Goal: Check status: Check status

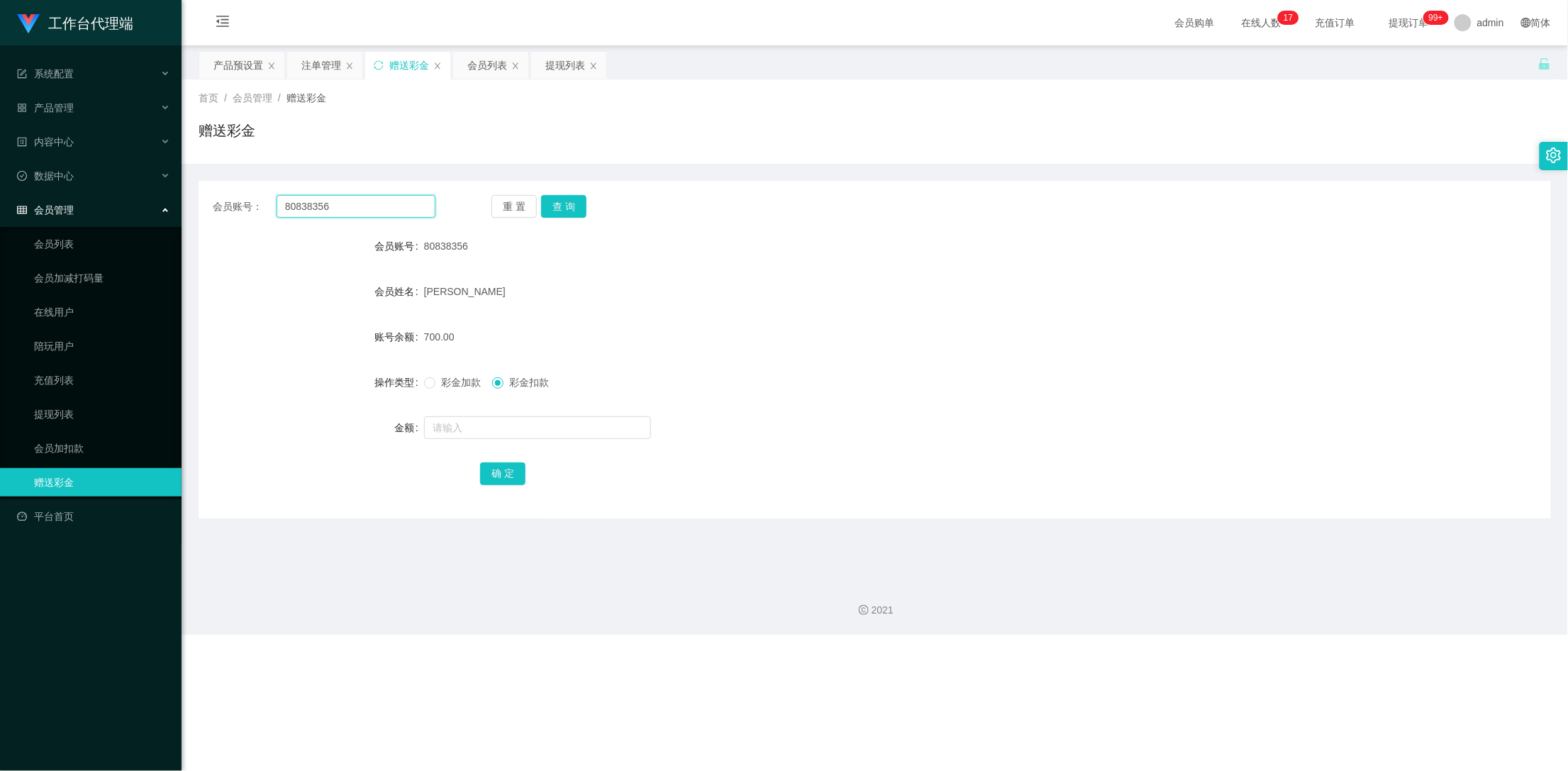
click at [339, 205] on input "80838356" at bounding box center [356, 206] width 159 height 23
click at [561, 205] on button "查 询" at bounding box center [563, 206] width 45 height 23
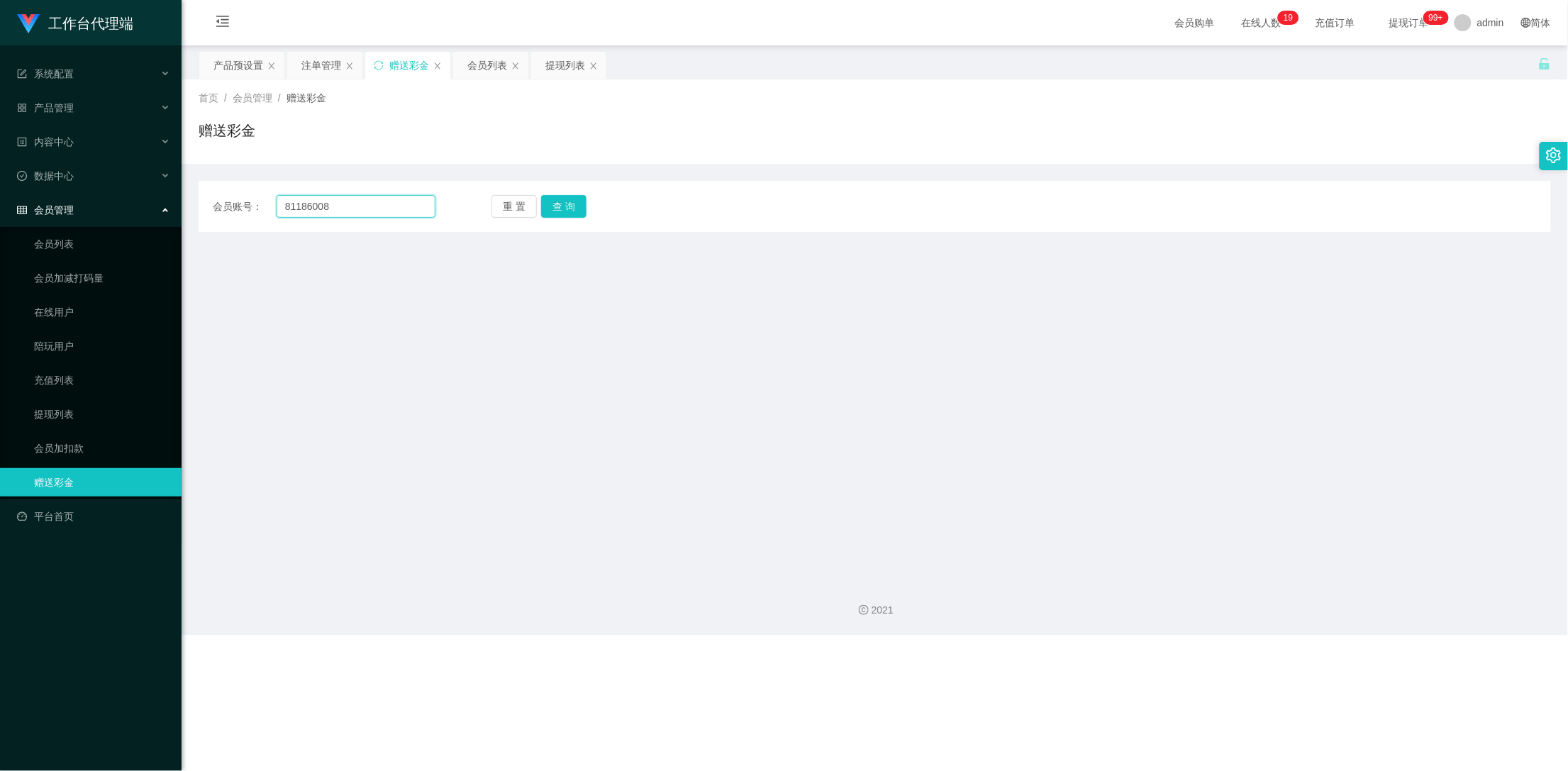
click at [339, 210] on input "81186008" at bounding box center [356, 206] width 159 height 23
type input "81186081"
click at [555, 205] on button "查 询" at bounding box center [563, 206] width 45 height 23
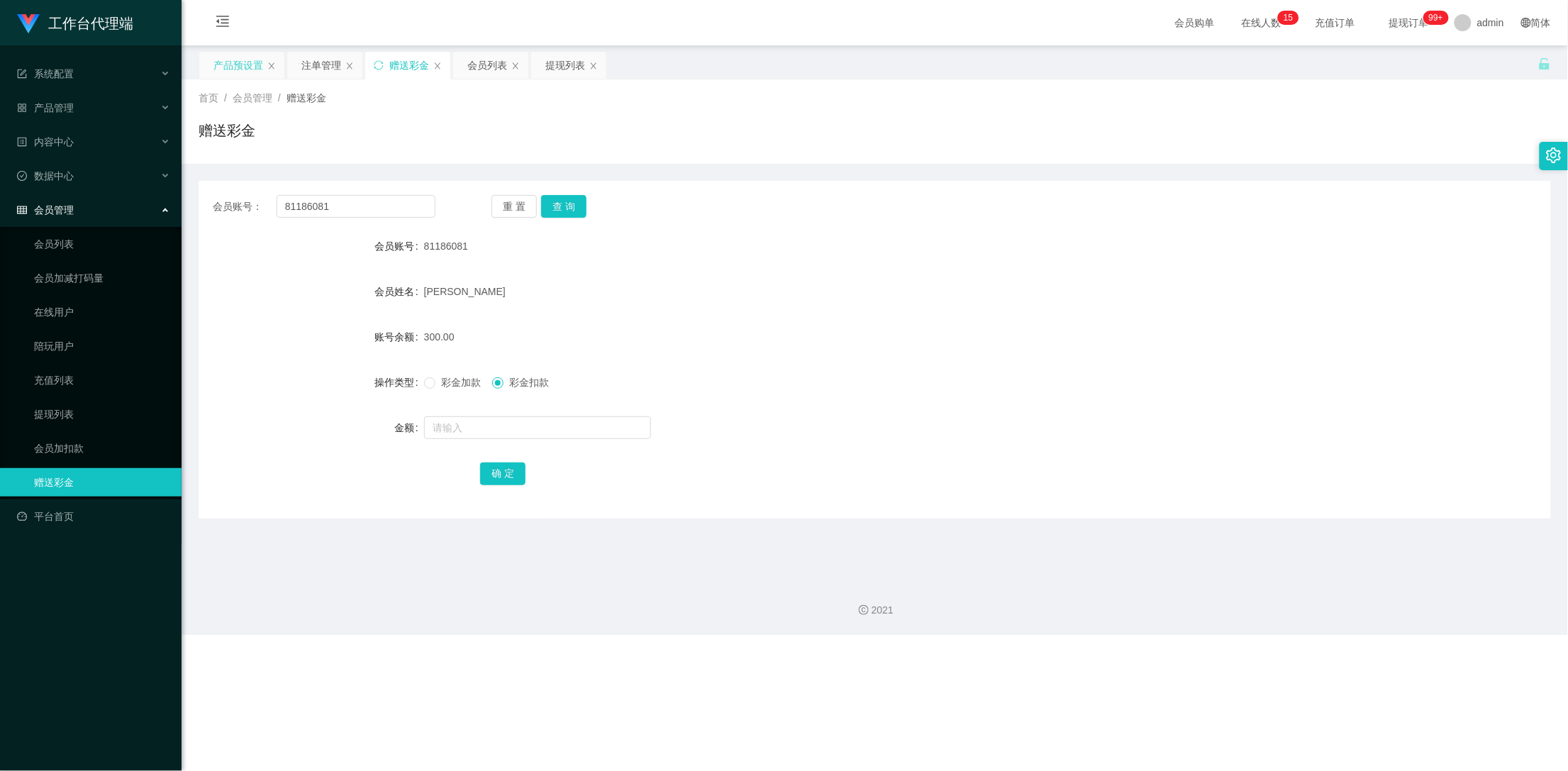
click at [231, 69] on div "产品预设置" at bounding box center [238, 65] width 50 height 27
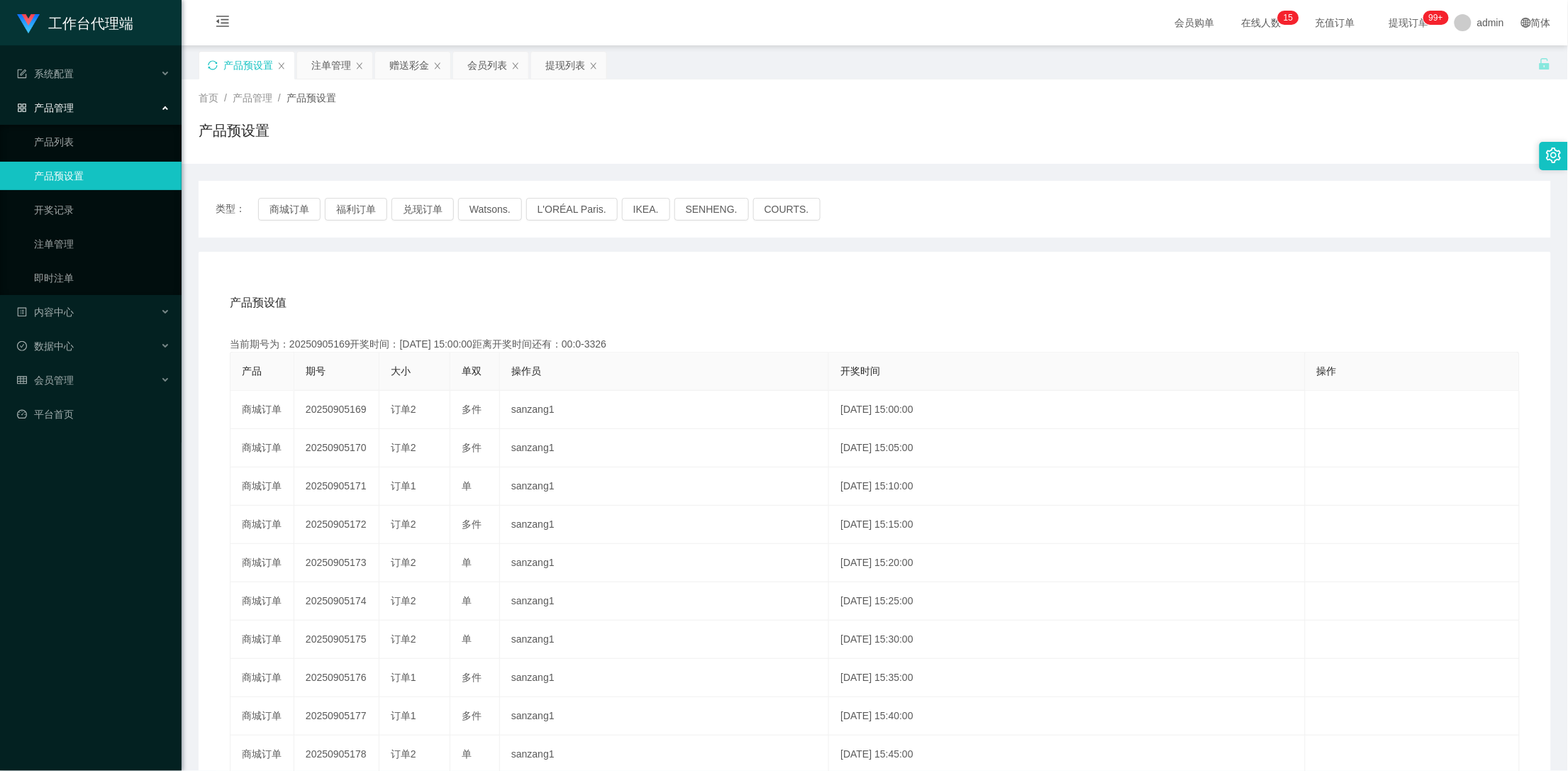
click at [216, 65] on icon "图标: sync" at bounding box center [212, 65] width 9 height 9
click at [407, 63] on div "赠送彩金" at bounding box center [409, 65] width 40 height 27
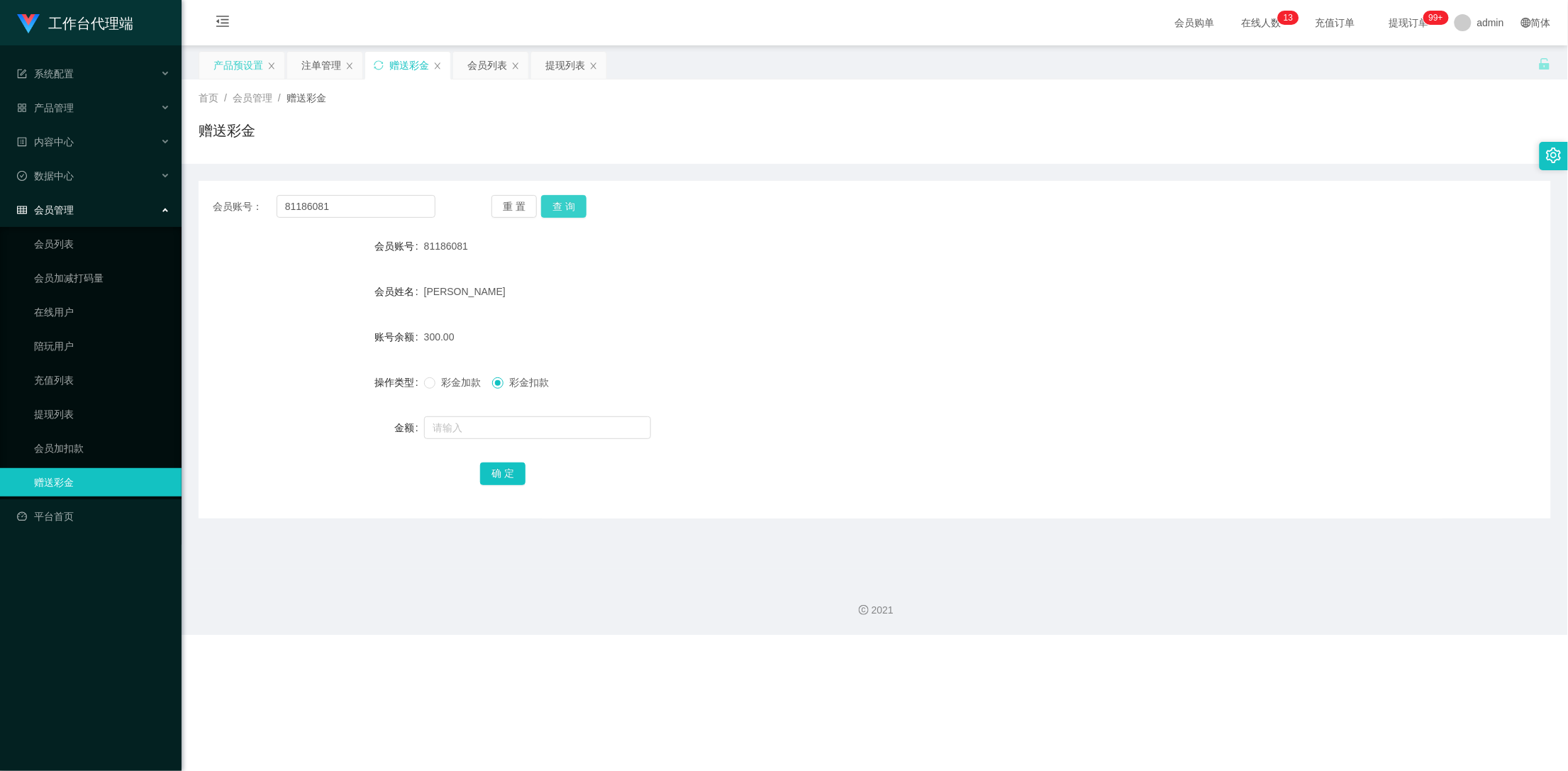
click at [560, 202] on button "查 询" at bounding box center [563, 206] width 45 height 23
click at [560, 202] on button "查 询" at bounding box center [571, 206] width 61 height 23
drag, startPoint x: 560, startPoint y: 202, endPoint x: 562, endPoint y: 210, distance: 8.2
click at [560, 204] on button "查 询" at bounding box center [571, 206] width 61 height 23
drag, startPoint x: 341, startPoint y: 204, endPoint x: 276, endPoint y: 210, distance: 65.3
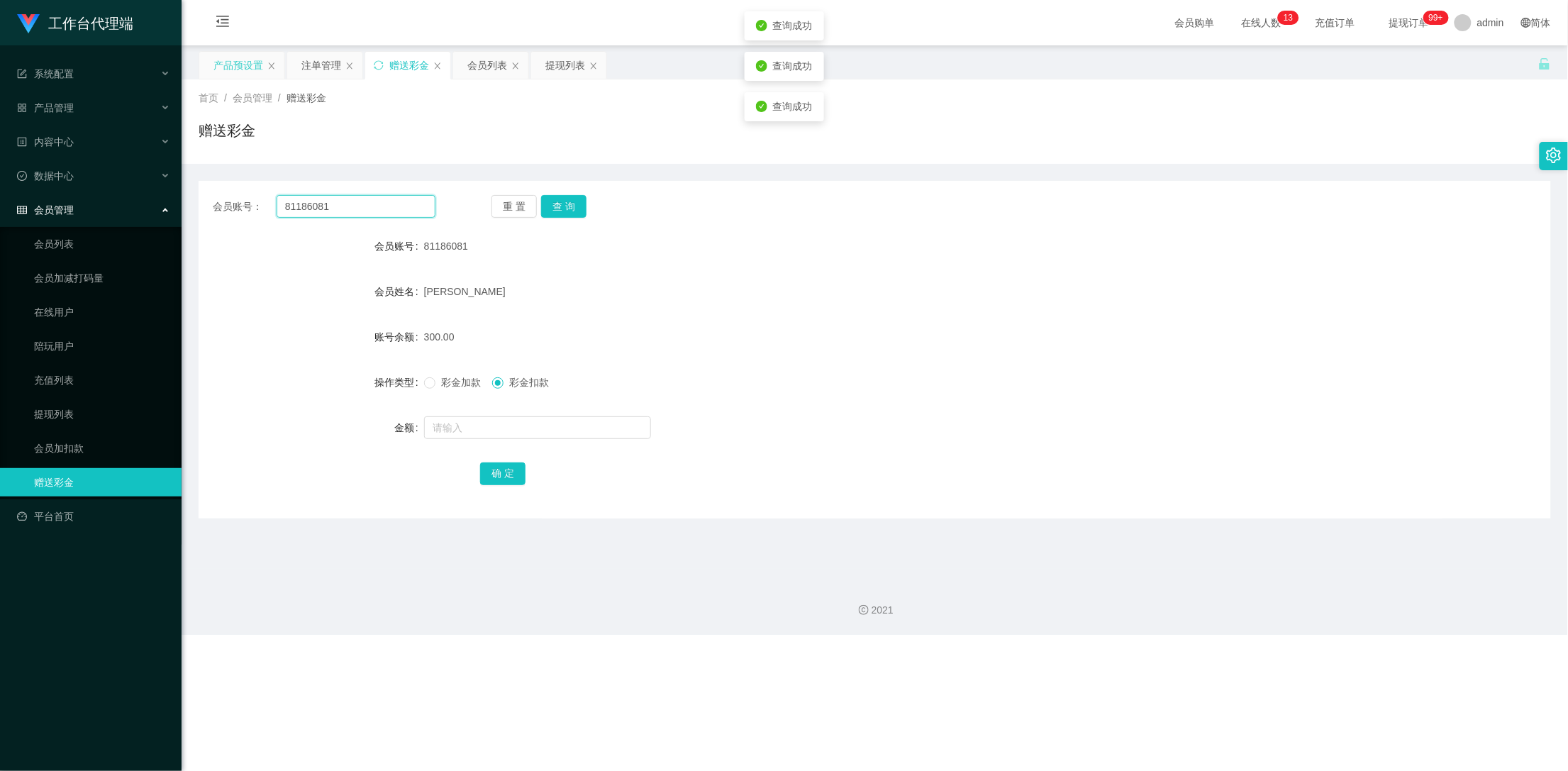
click at [276, 210] on input "81186081" at bounding box center [356, 206] width 159 height 23
click at [315, 64] on div "注单管理" at bounding box center [321, 65] width 40 height 27
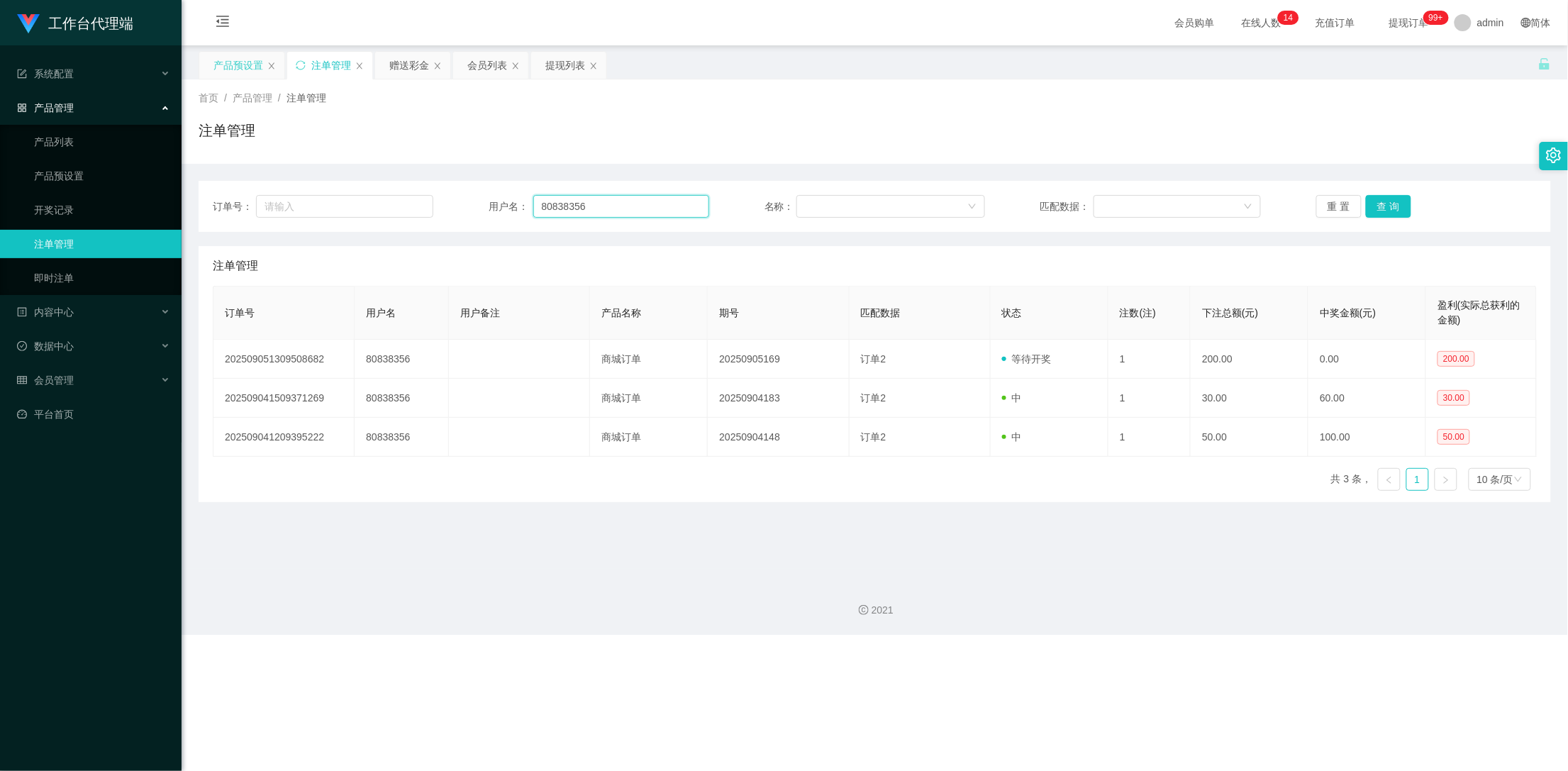
drag, startPoint x: 594, startPoint y: 204, endPoint x: 448, endPoint y: 192, distance: 146.5
click at [448, 192] on div "订单号： 用户名： 80838356 名称： 匹配数据： 重 置 查 询" at bounding box center [874, 206] width 1352 height 51
paste input "174 期 选择 【订单2】 选择数量 输入 30 点提交订单 确认完成回复 1"
type input "174 期 选择 【订单2】 选择数量 输入 30 点提交订单 确认完成回复 1"
drag, startPoint x: 702, startPoint y: 210, endPoint x: 471, endPoint y: 209, distance: 231.0
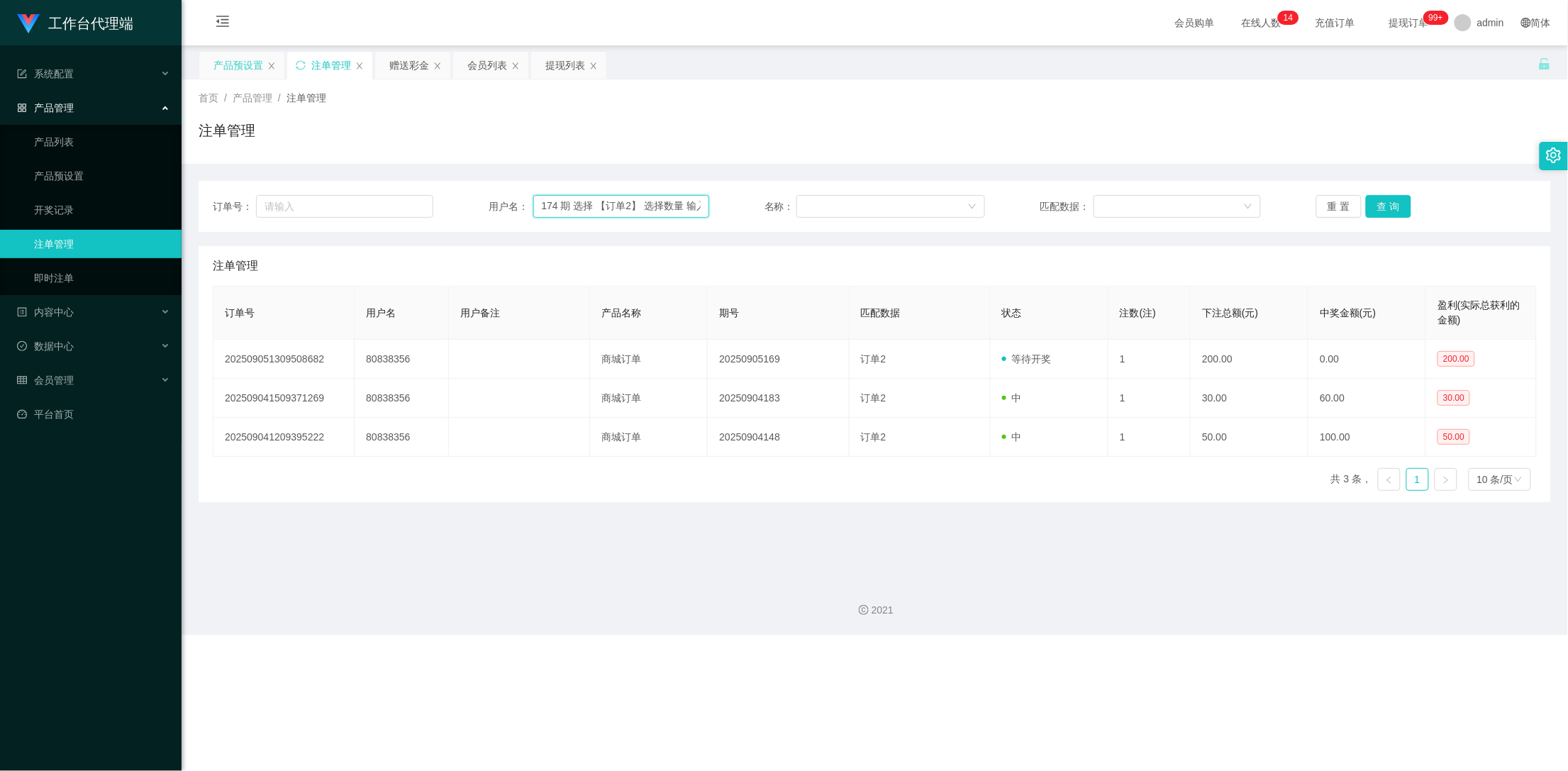
click at [471, 209] on div "订单号： 用户名： 174 期 选择 【订单2】 选择数量 输入 30 点提交订单 确认完成回复 1 名称： 匹配数据： 重 置 查 询" at bounding box center [874, 206] width 1323 height 23
drag, startPoint x: 399, startPoint y: 55, endPoint x: 432, endPoint y: 119, distance: 72.0
click at [399, 55] on div "赠送彩金" at bounding box center [409, 65] width 40 height 27
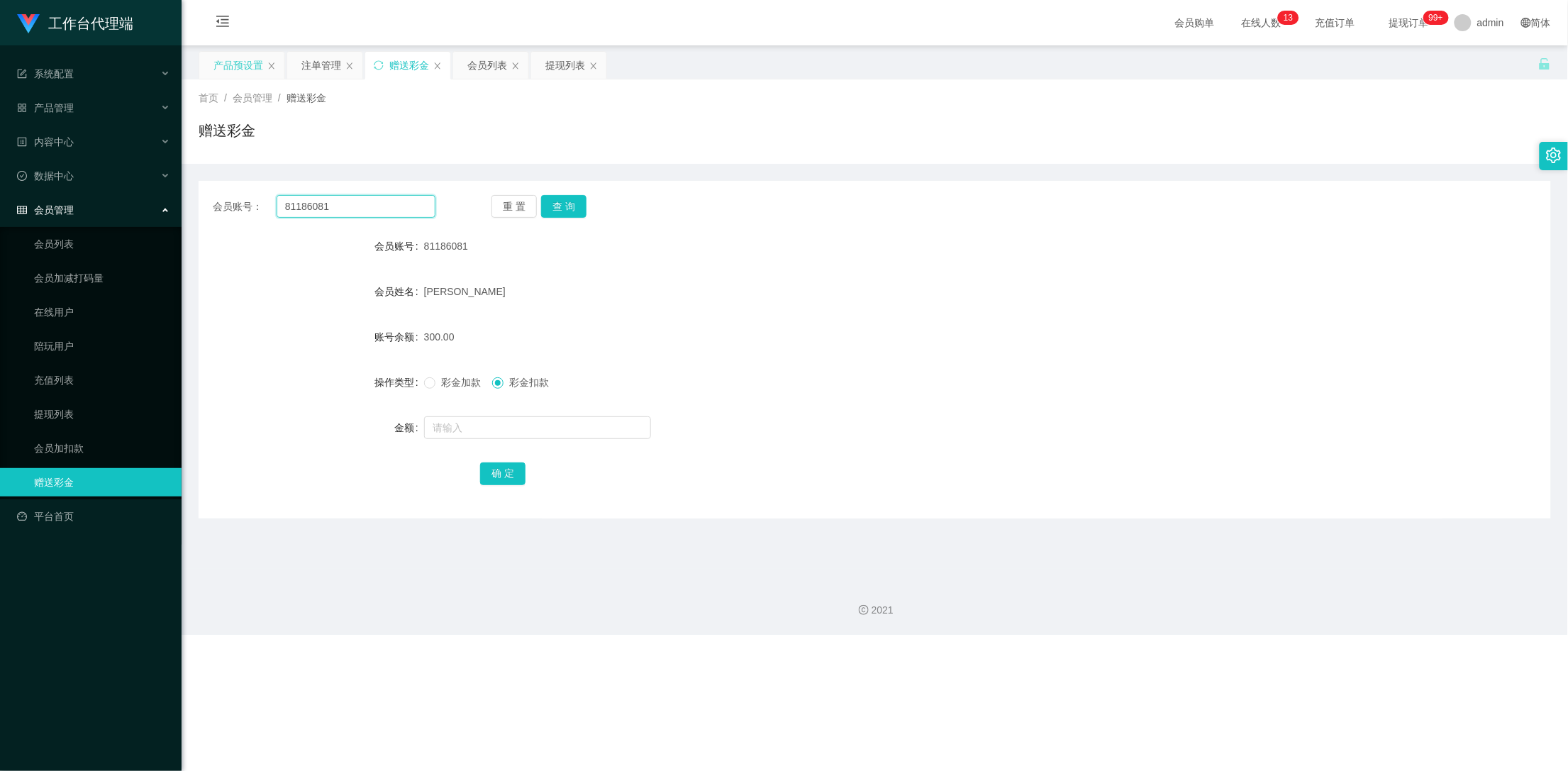
drag, startPoint x: 370, startPoint y: 205, endPoint x: 234, endPoint y: 205, distance: 136.0
click at [234, 205] on div "会员账号： 81186081" at bounding box center [324, 206] width 222 height 23
click at [300, 56] on div "注单管理" at bounding box center [325, 65] width 75 height 27
click at [332, 64] on div "注单管理" at bounding box center [321, 65] width 40 height 27
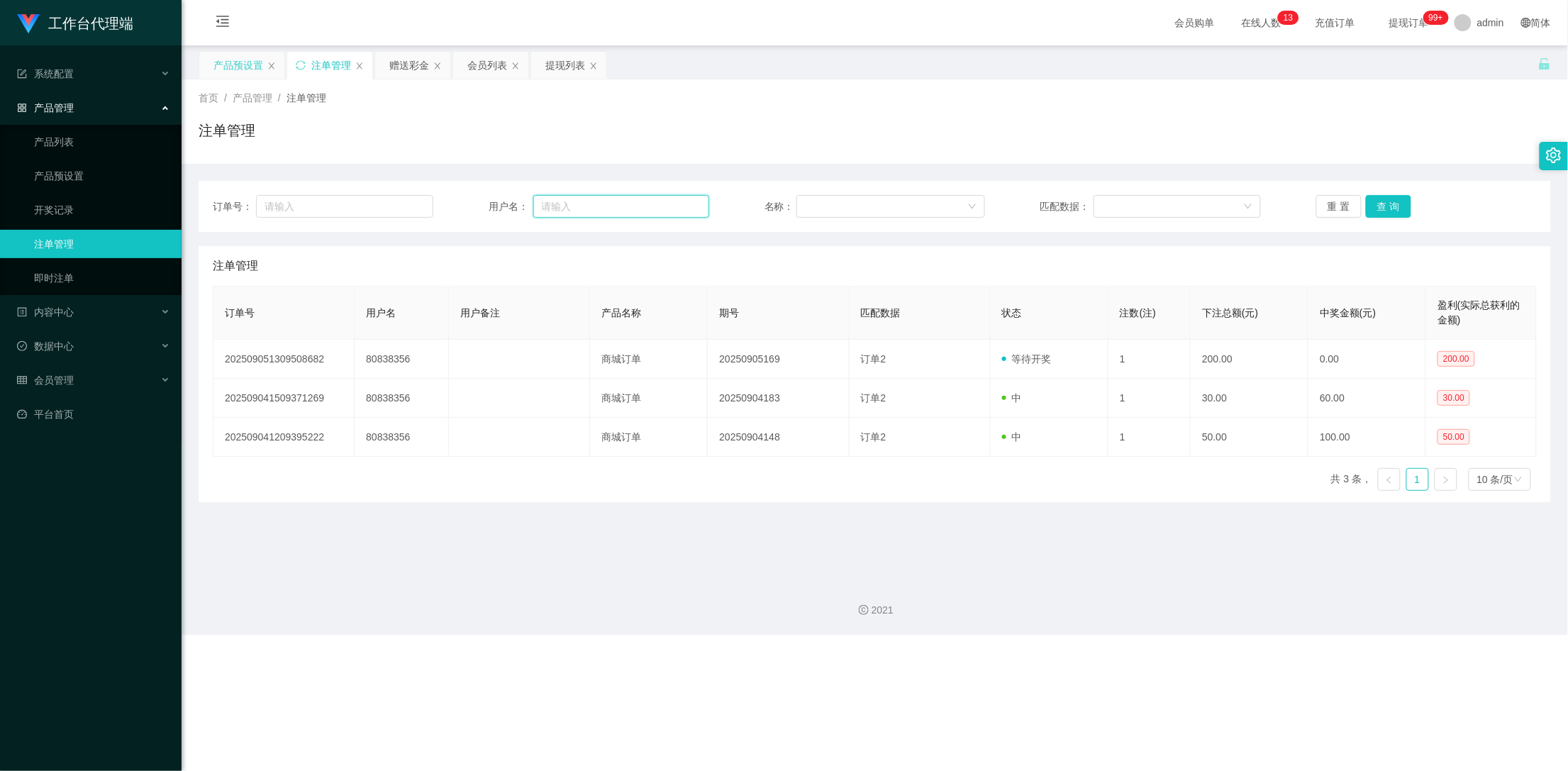
click at [602, 205] on input "text" at bounding box center [622, 206] width 177 height 23
paste input "81186081"
type input "81186081"
click at [1372, 206] on button "查 询" at bounding box center [1388, 206] width 45 height 23
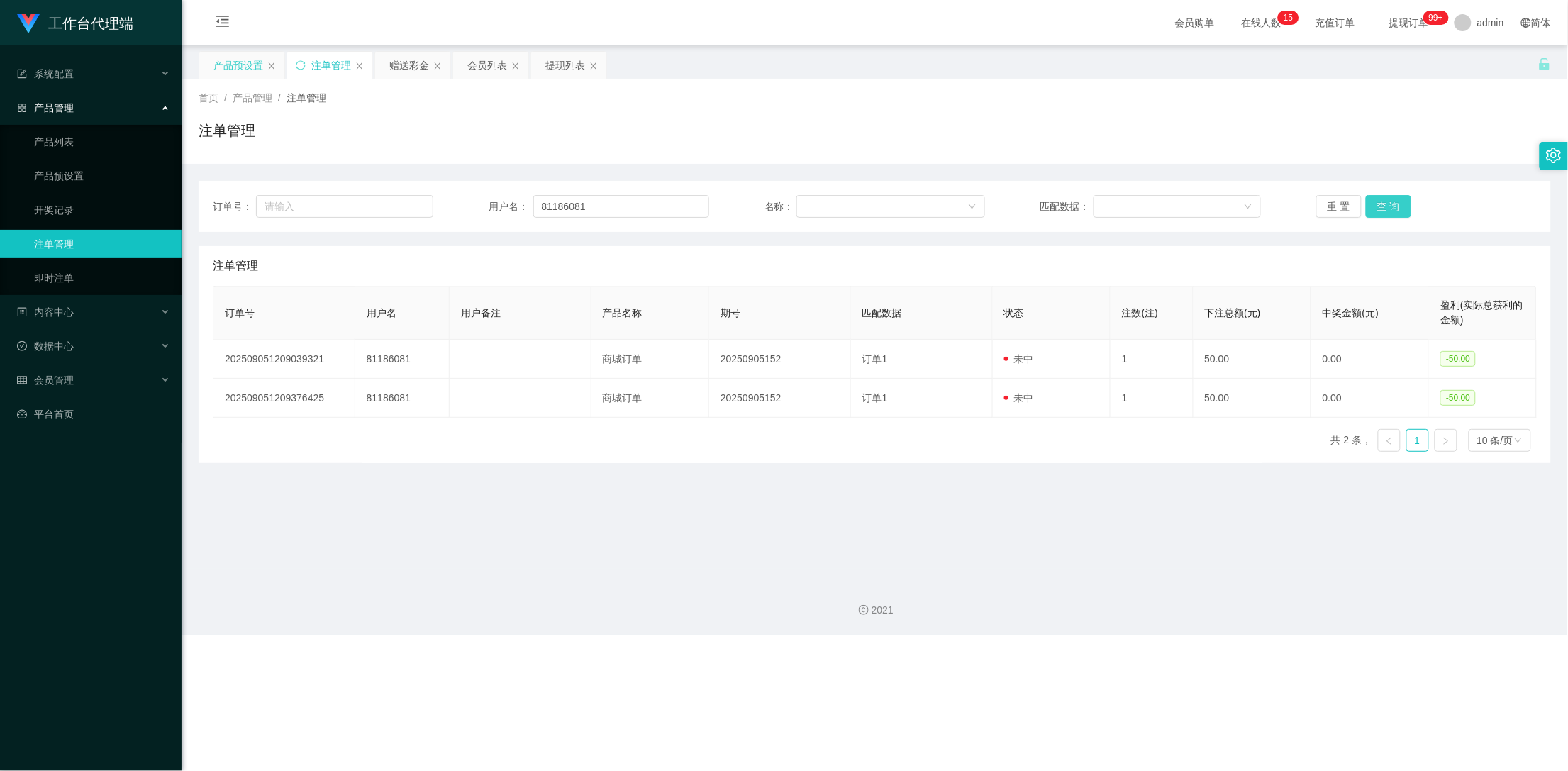
click at [1372, 206] on button "查 询" at bounding box center [1388, 206] width 45 height 23
click at [1372, 206] on button "查 询" at bounding box center [1396, 206] width 61 height 23
drag, startPoint x: 1372, startPoint y: 206, endPoint x: 1408, endPoint y: 112, distance: 100.7
click at [1372, 206] on div "重 置 查 询" at bounding box center [1426, 206] width 221 height 23
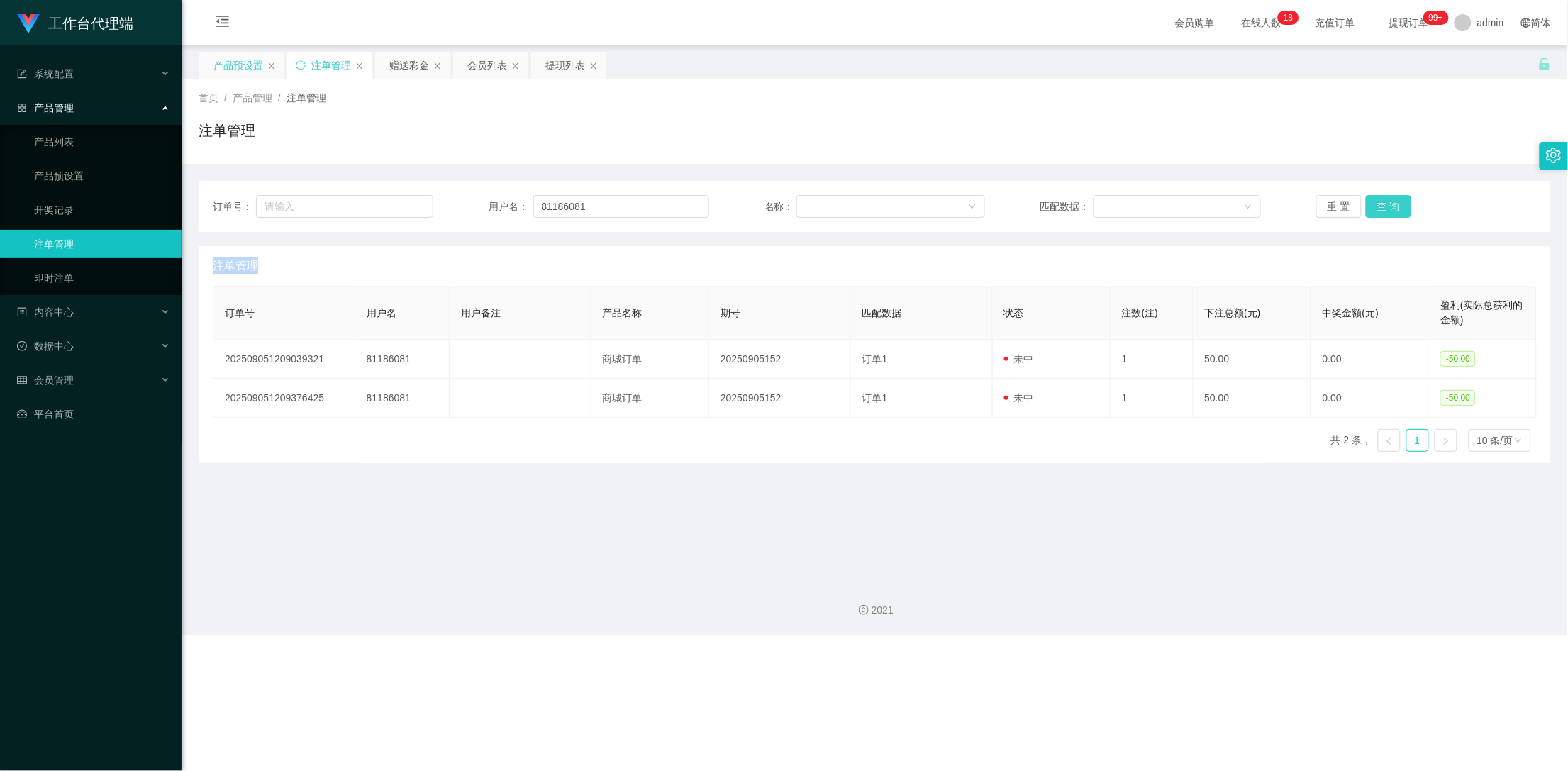
click at [1391, 205] on button "查 询" at bounding box center [1388, 206] width 45 height 23
click at [1391, 205] on button "查 询" at bounding box center [1396, 206] width 61 height 23
click at [1391, 205] on div "重 置 查 询" at bounding box center [1426, 206] width 221 height 23
click at [1391, 205] on button "查 询" at bounding box center [1388, 206] width 45 height 23
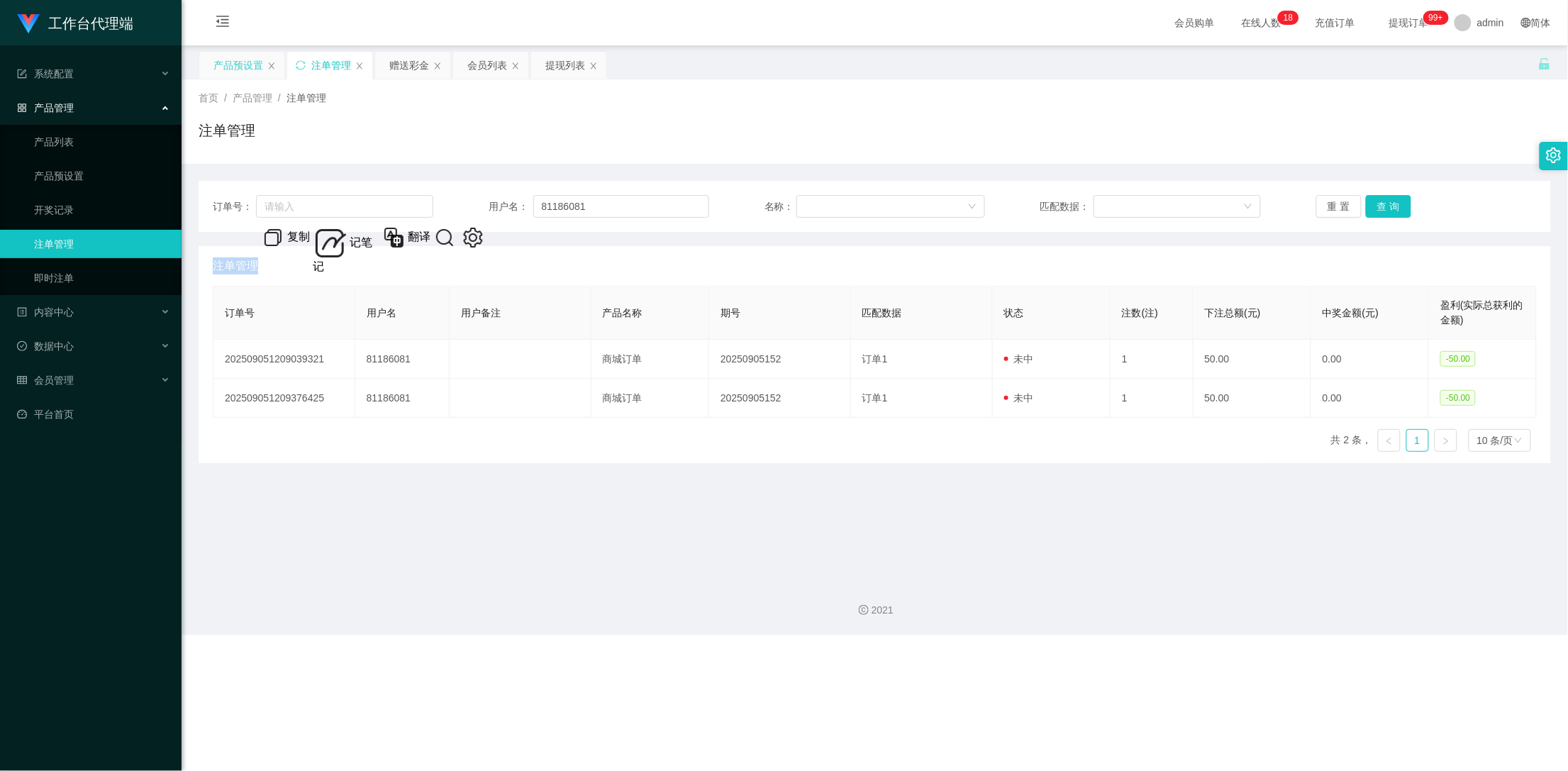
drag, startPoint x: 411, startPoint y: 70, endPoint x: 594, endPoint y: 117, distance: 188.9
click at [411, 70] on div "赠送彩金" at bounding box center [409, 65] width 40 height 27
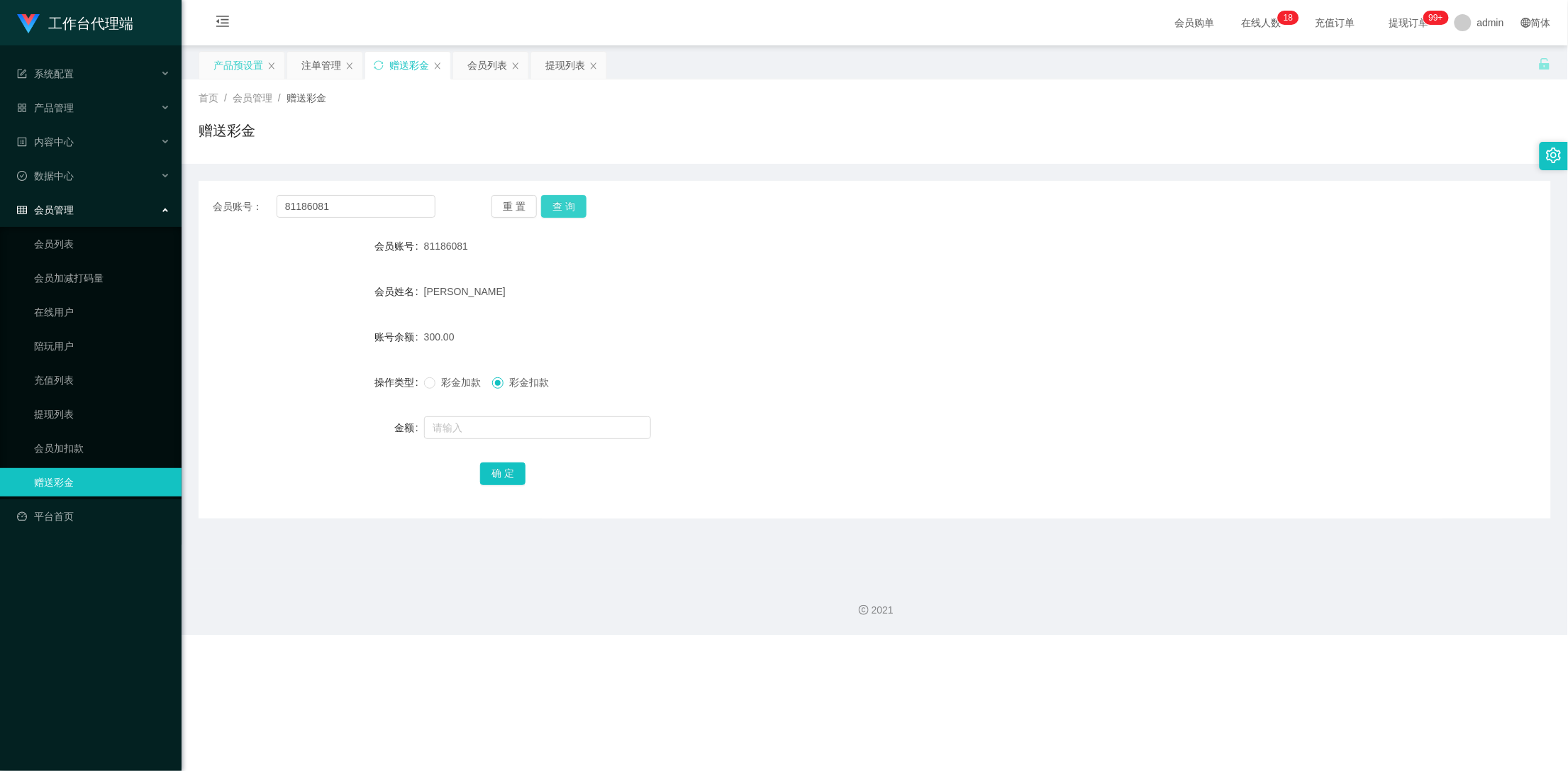
click at [570, 209] on button "查 询" at bounding box center [563, 206] width 45 height 23
click at [570, 209] on button "查 询" at bounding box center [571, 206] width 61 height 23
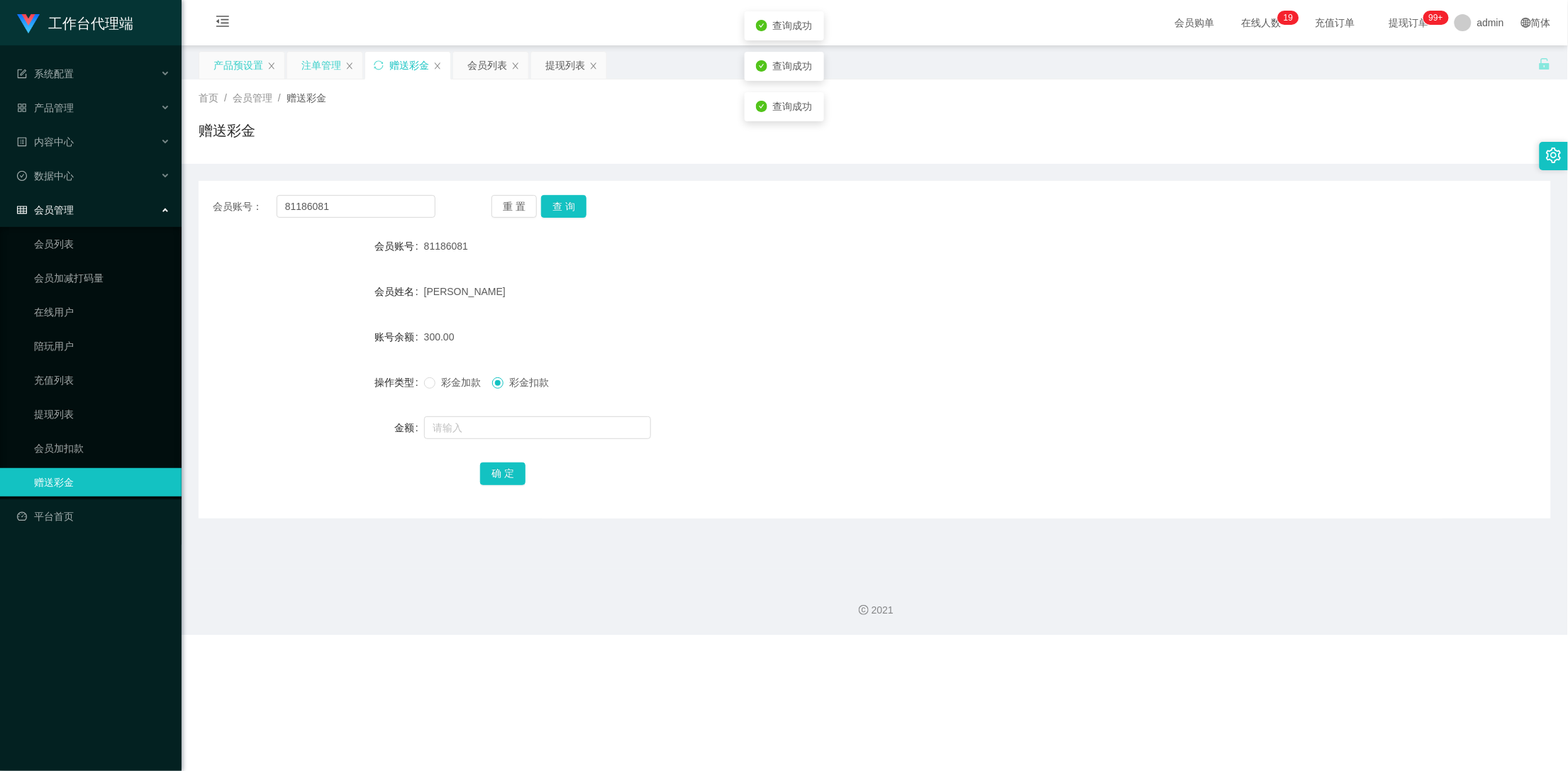
click at [323, 77] on div "注单管理" at bounding box center [321, 65] width 40 height 27
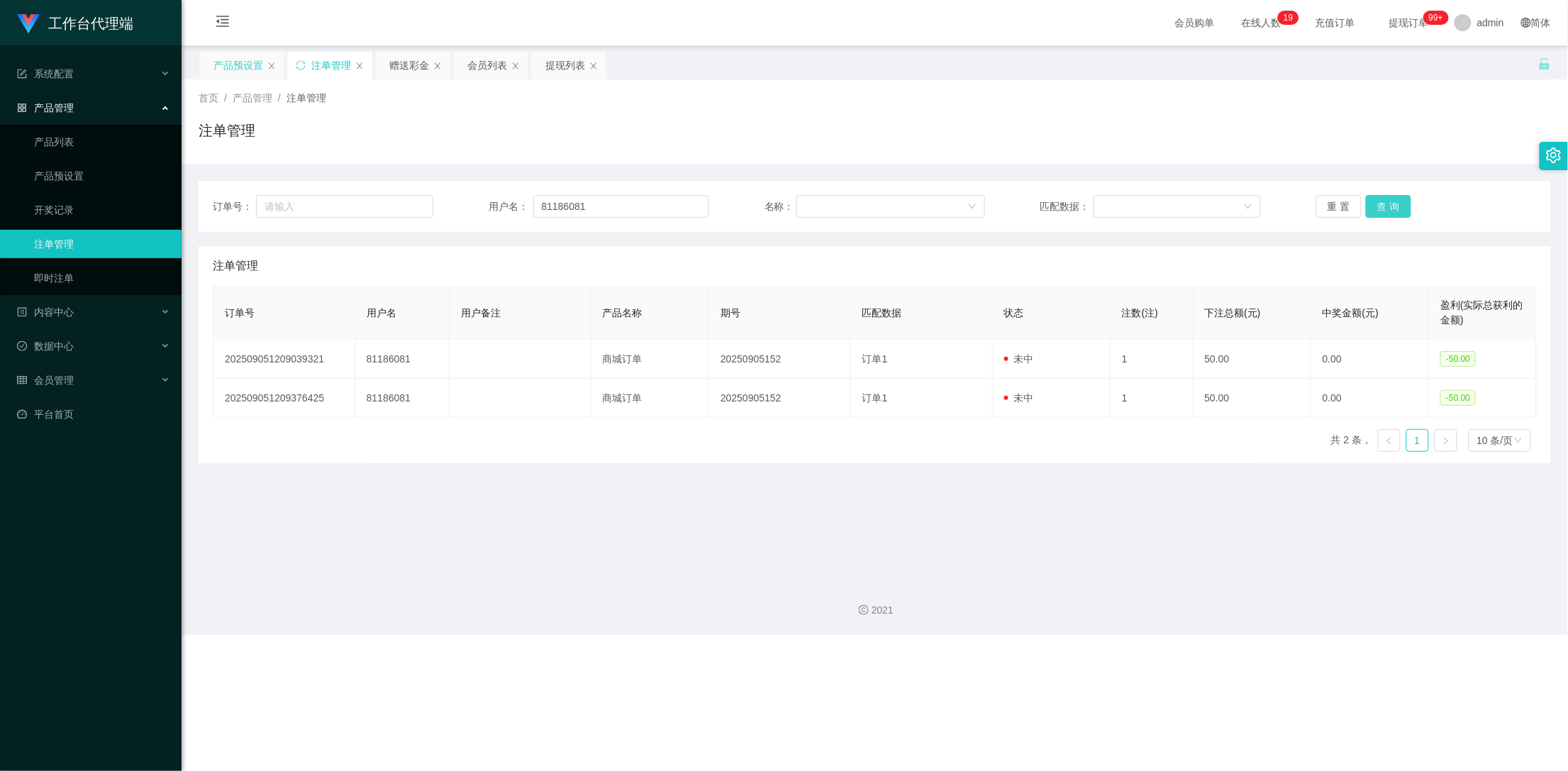
click at [1389, 206] on button "查 询" at bounding box center [1388, 206] width 45 height 23
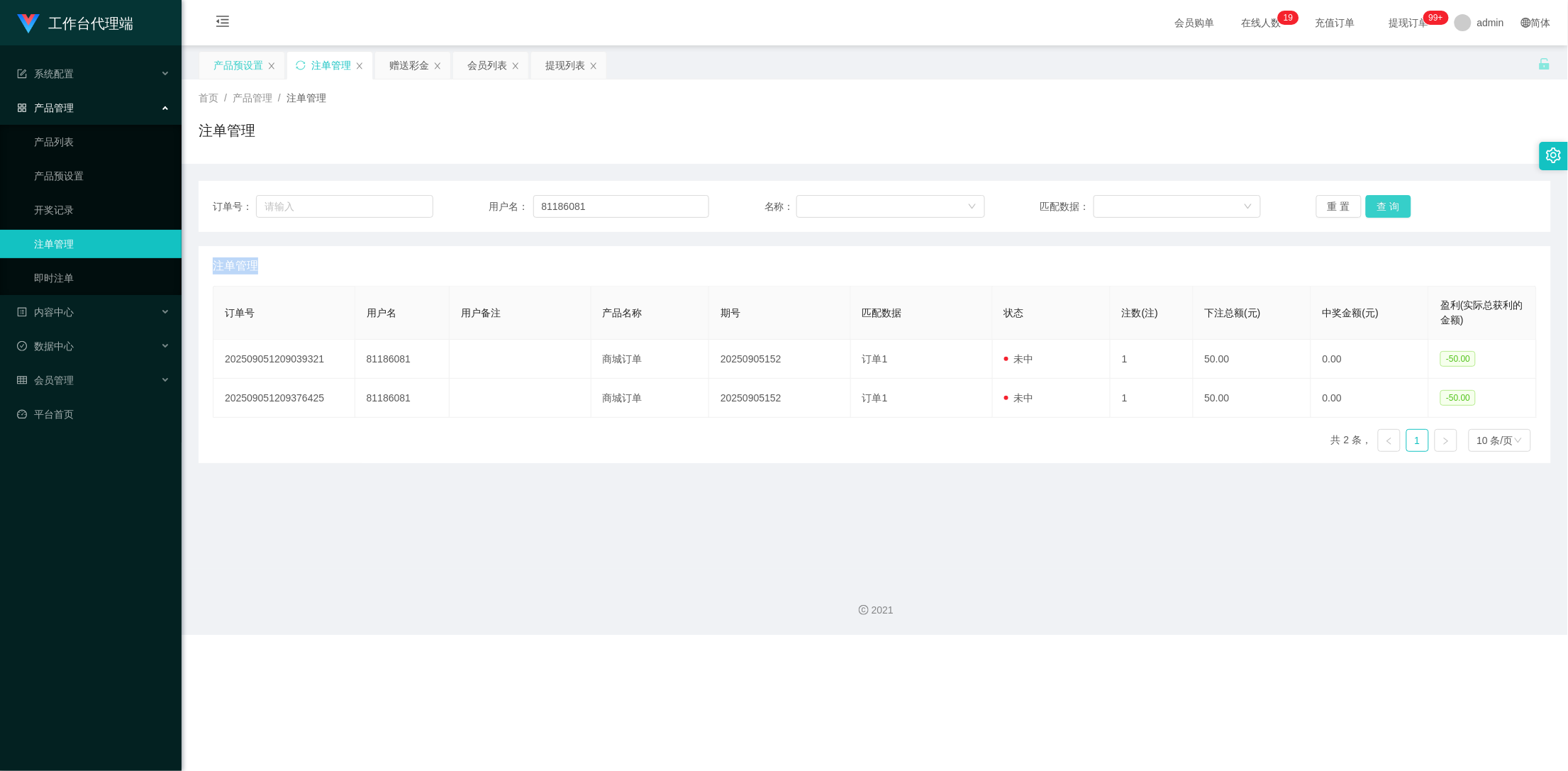
click at [1389, 206] on div "重 置 查 询" at bounding box center [1426, 206] width 221 height 23
click at [403, 72] on div "赠送彩金" at bounding box center [409, 65] width 40 height 27
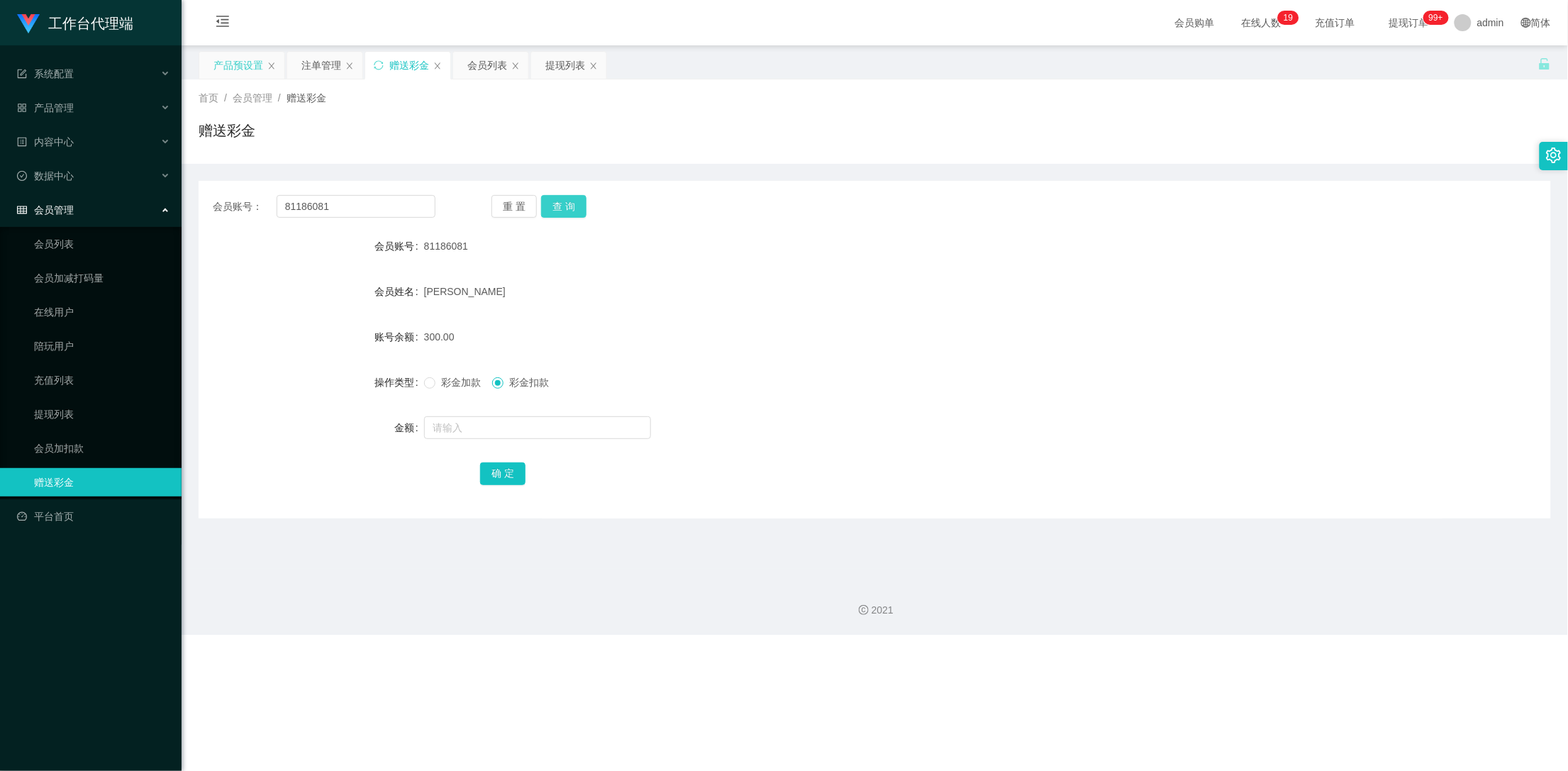
click at [577, 206] on button "查 询" at bounding box center [563, 206] width 45 height 23
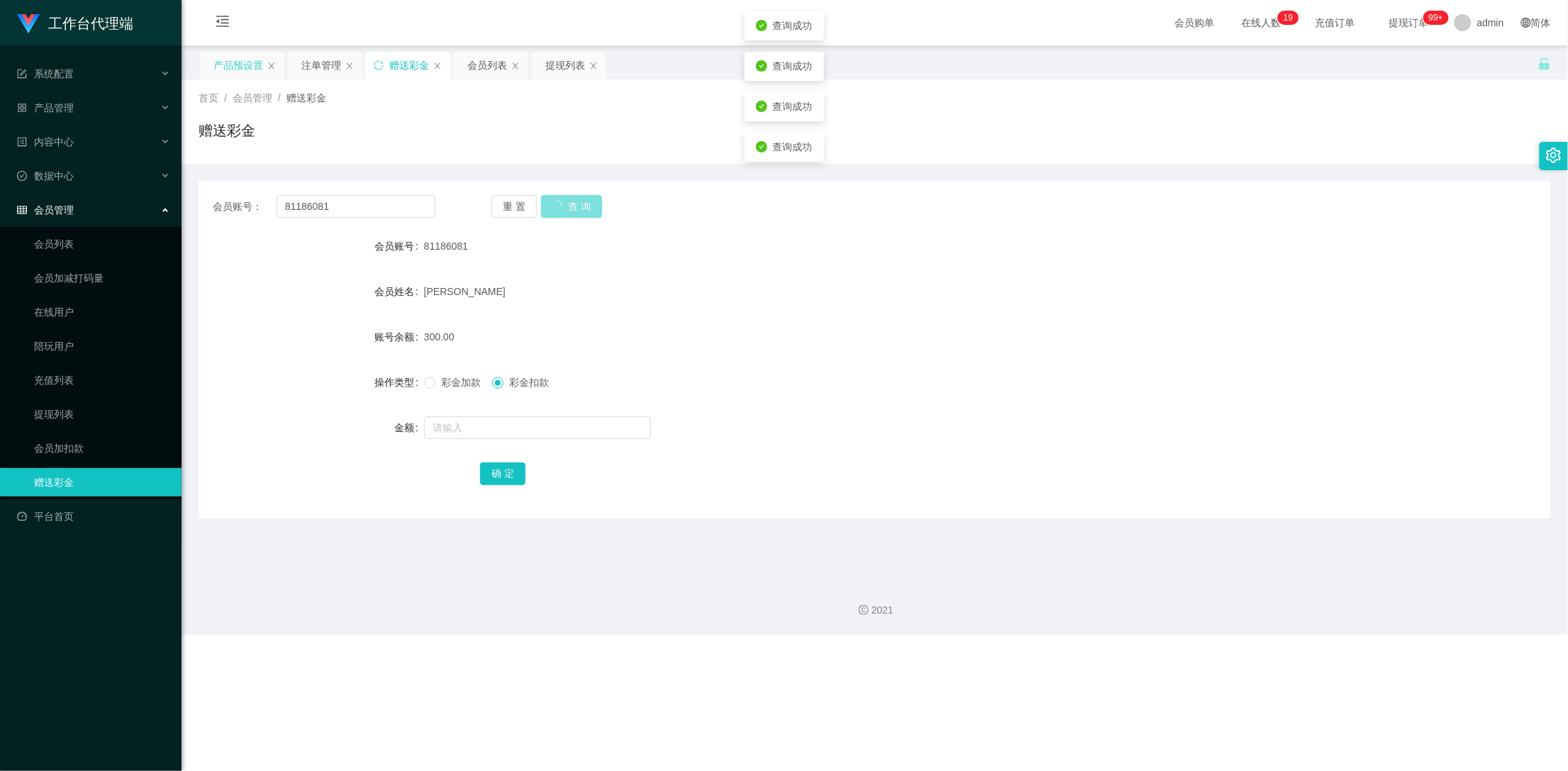
click at [577, 206] on button "查 询" at bounding box center [571, 206] width 61 height 23
click at [577, 206] on button "查 询" at bounding box center [563, 206] width 45 height 23
click at [327, 65] on div "注单管理" at bounding box center [321, 65] width 40 height 27
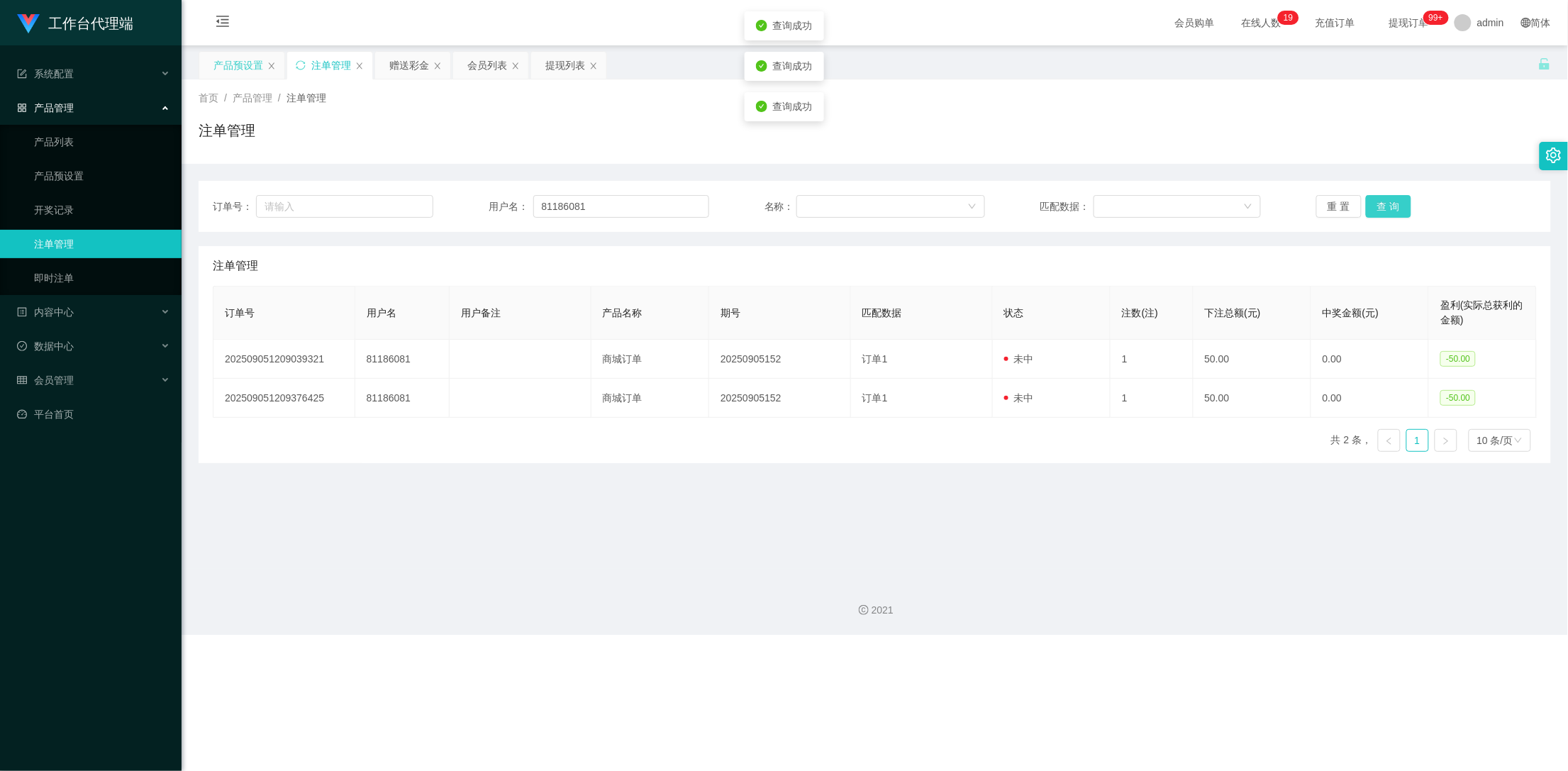
click at [1382, 205] on button "查 询" at bounding box center [1388, 206] width 45 height 23
click at [1382, 205] on div "重 置 查 询" at bounding box center [1426, 206] width 221 height 23
click at [1382, 205] on button "查 询" at bounding box center [1388, 206] width 45 height 23
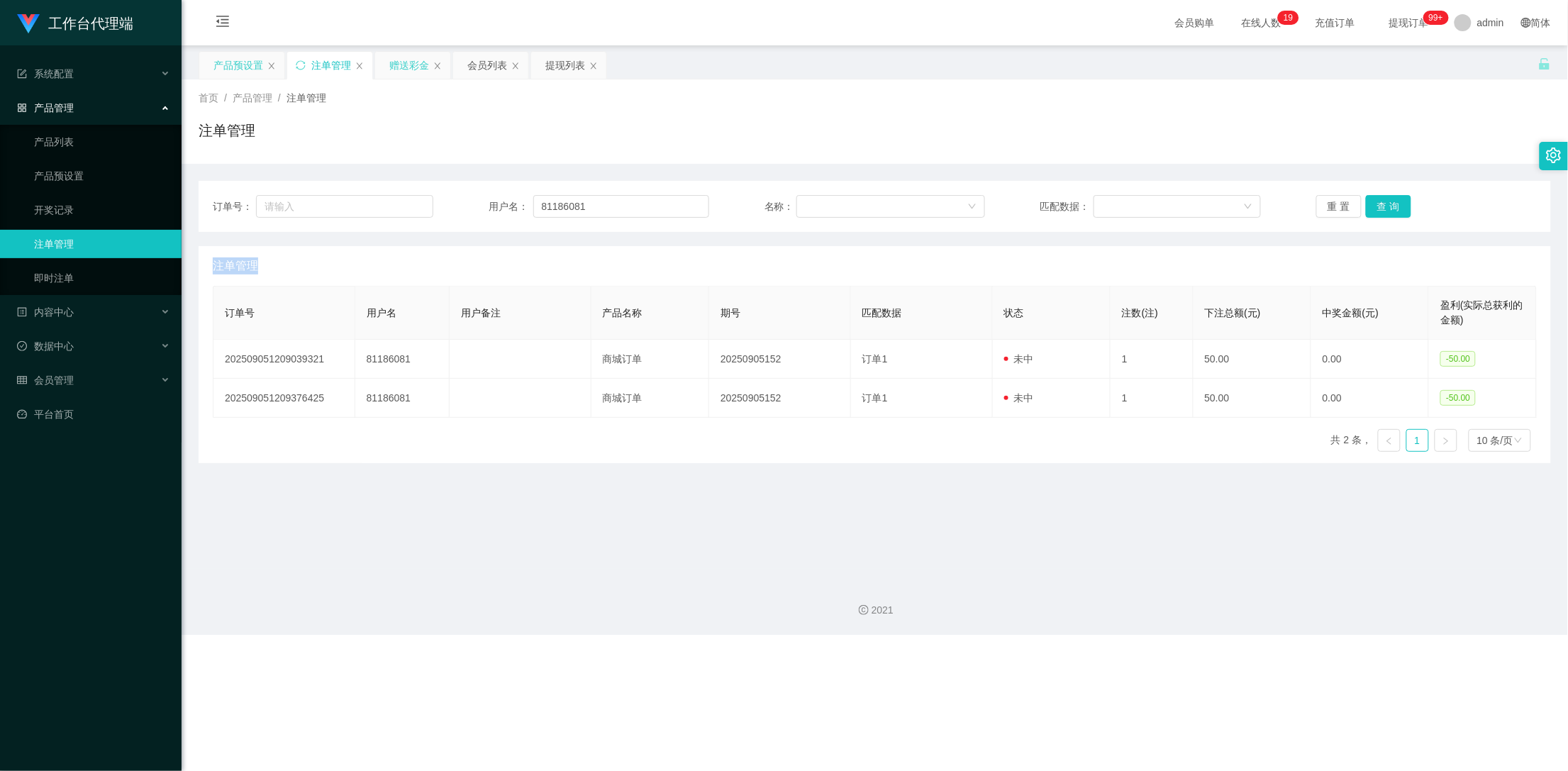
click at [418, 63] on div "赠送彩金" at bounding box center [409, 65] width 40 height 27
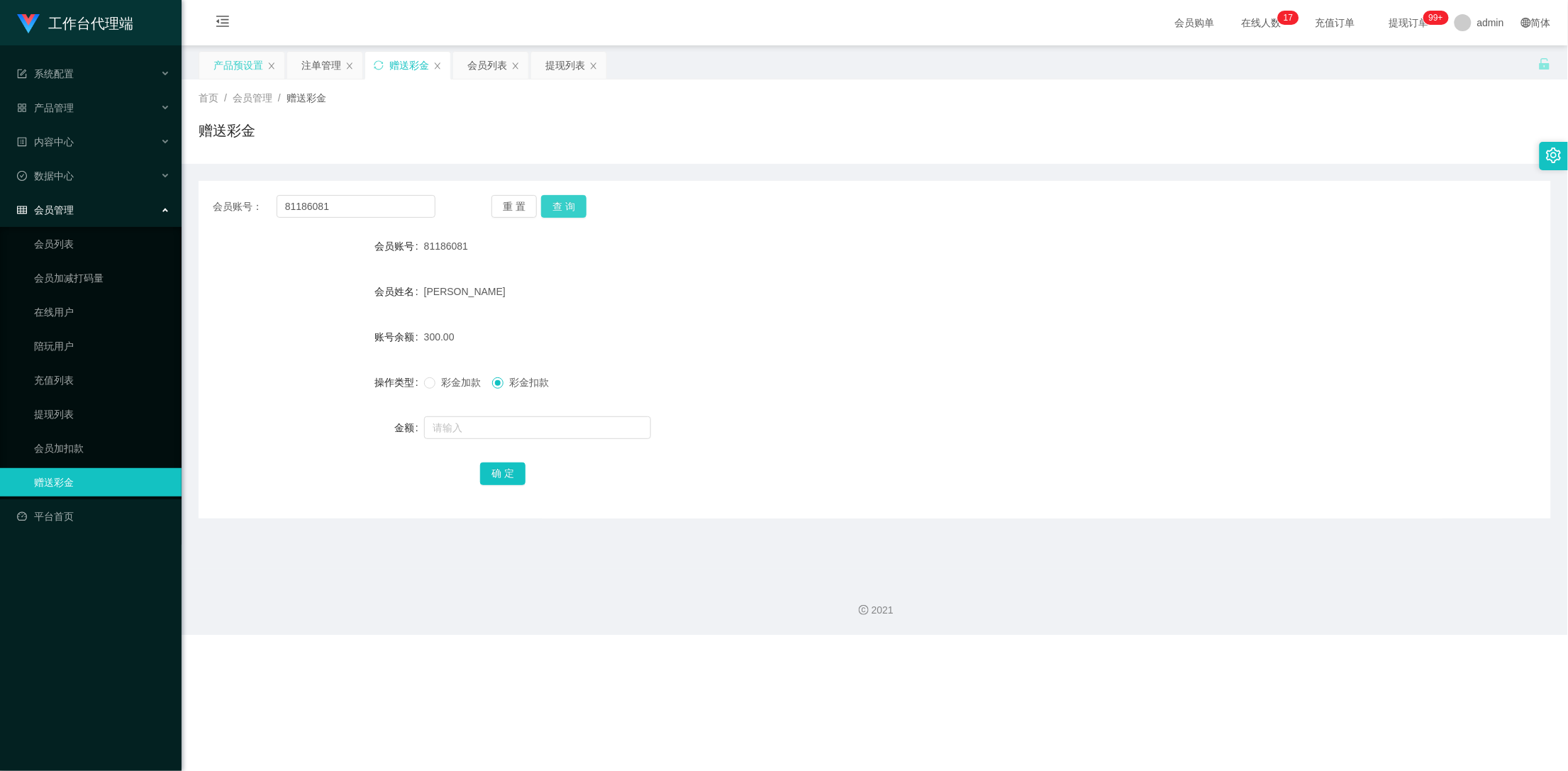
click at [573, 205] on button "查 询" at bounding box center [563, 206] width 45 height 23
click at [303, 65] on div "注单管理" at bounding box center [321, 65] width 40 height 27
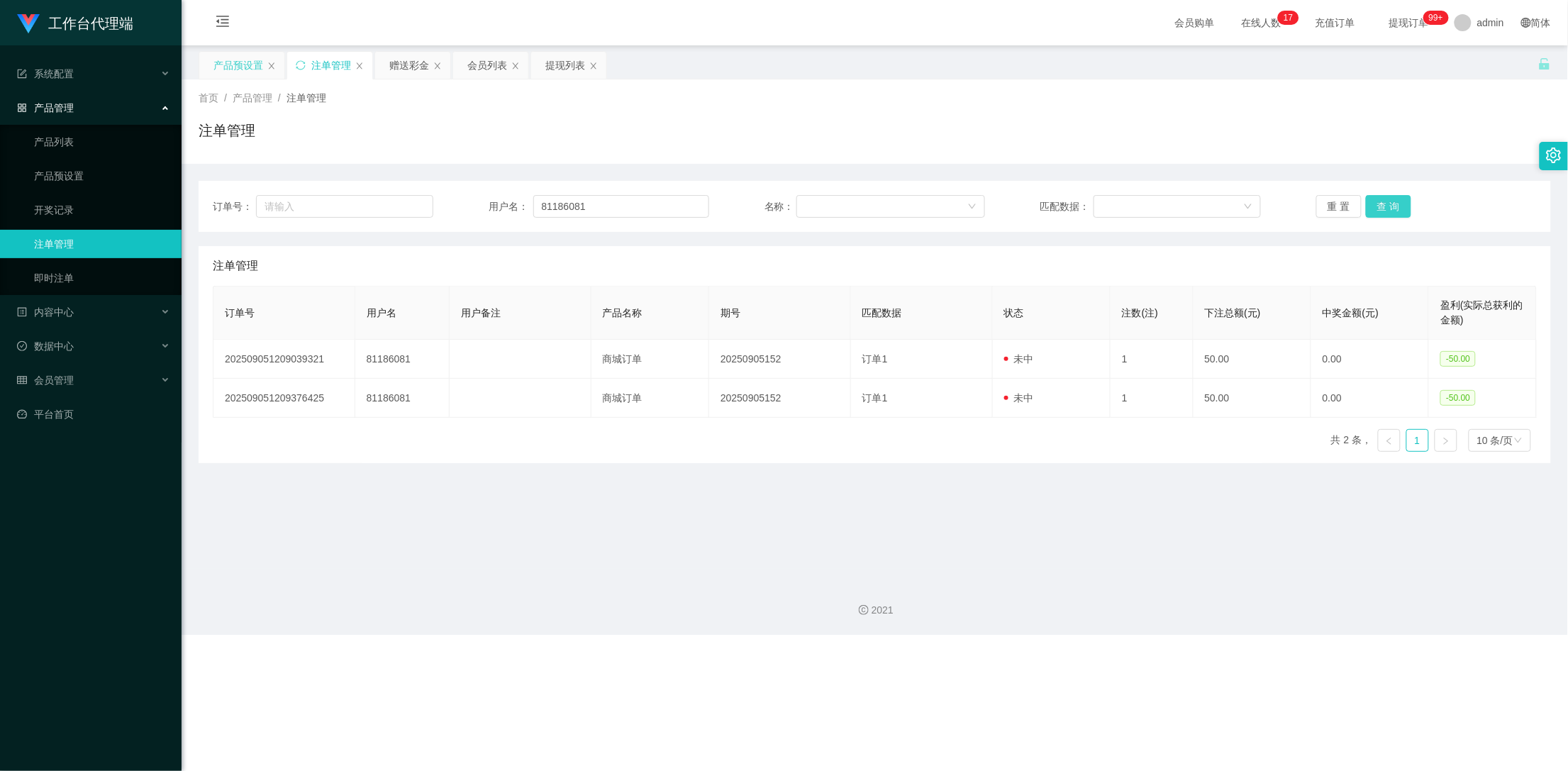
click at [1375, 200] on button "查 询" at bounding box center [1388, 206] width 45 height 23
click at [1375, 200] on button "查 询" at bounding box center [1396, 206] width 61 height 23
click at [1388, 198] on button "查 询" at bounding box center [1388, 206] width 45 height 23
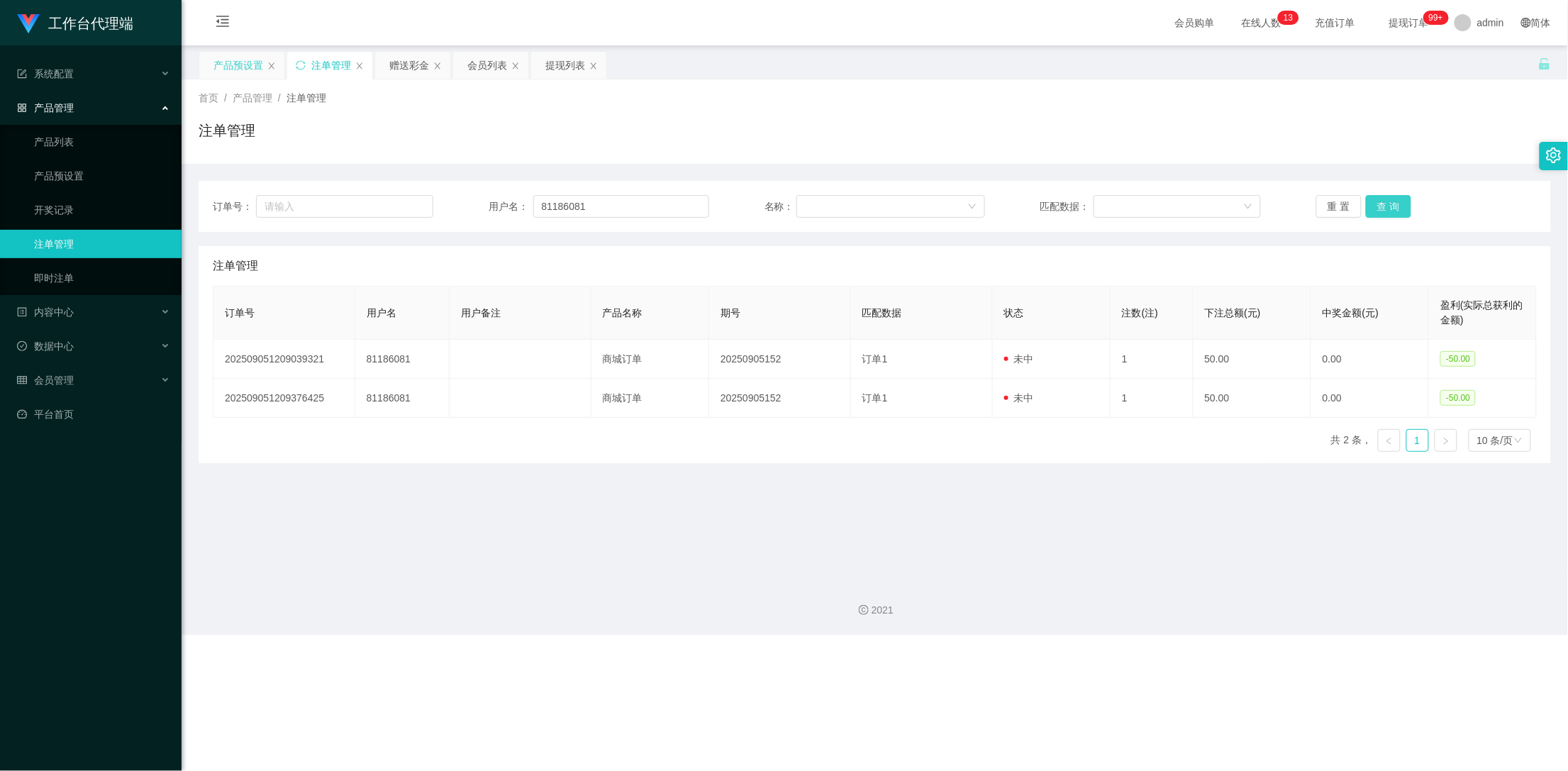
click at [1388, 198] on button "查 询" at bounding box center [1388, 206] width 45 height 23
click at [1388, 198] on button "查 询" at bounding box center [1396, 206] width 61 height 23
click at [1388, 198] on button "查 询" at bounding box center [1388, 206] width 45 height 23
click at [1388, 198] on div "重 置 查 询" at bounding box center [1426, 206] width 221 height 23
click at [388, 65] on div "赠送彩金" at bounding box center [413, 65] width 75 height 27
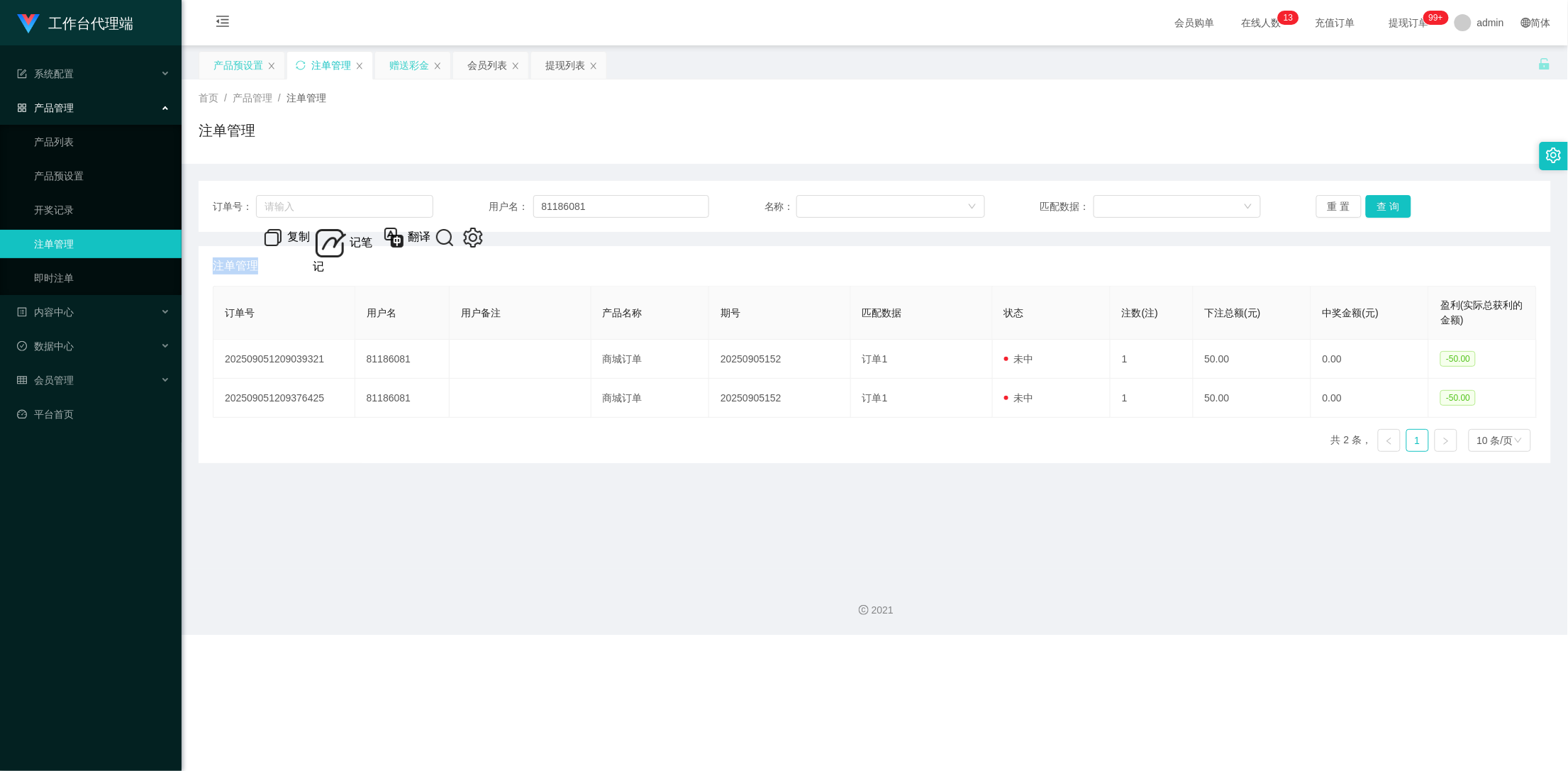
click at [407, 67] on div "赠送彩金" at bounding box center [409, 65] width 40 height 27
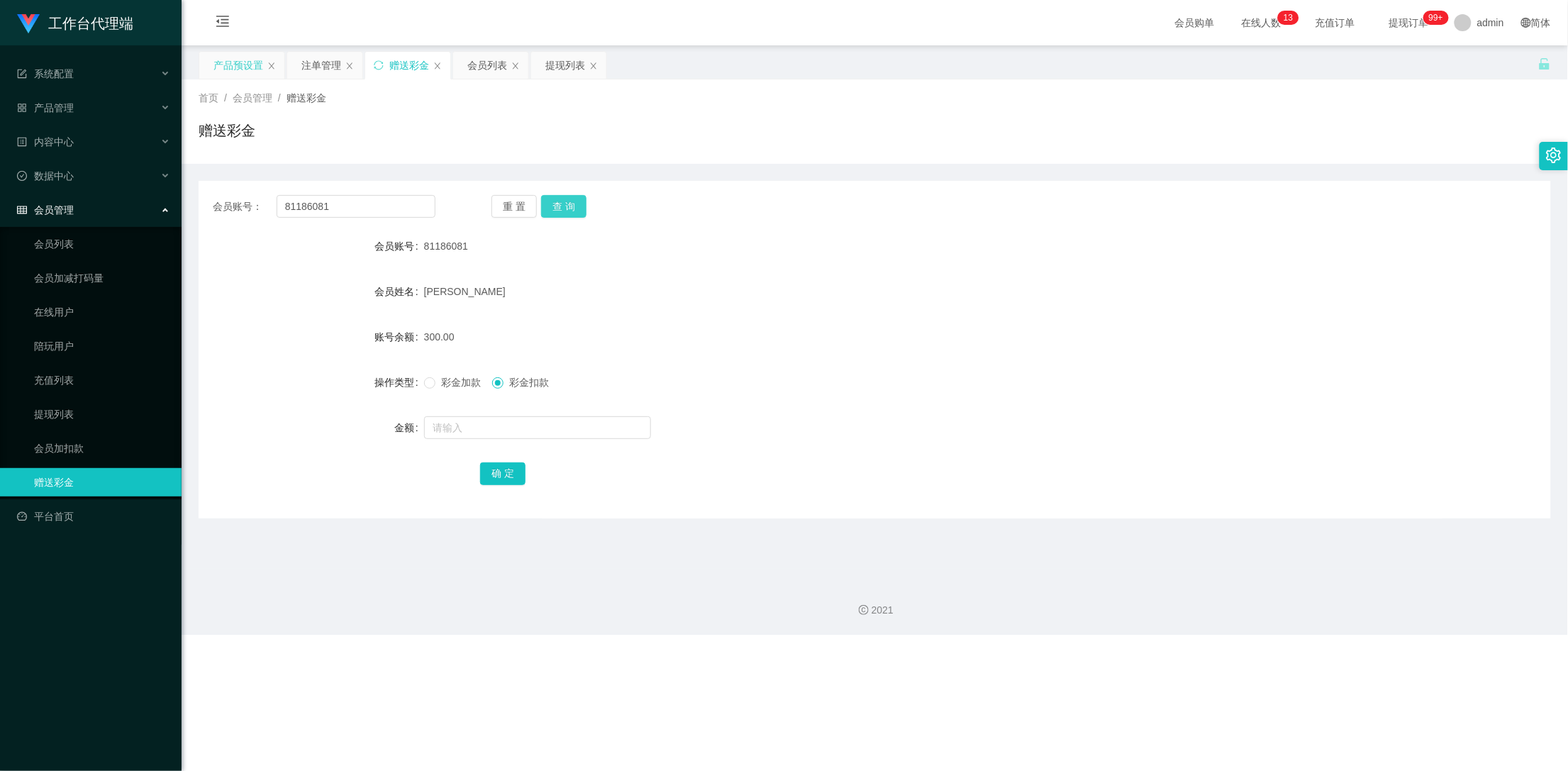
click at [564, 205] on button "查 询" at bounding box center [563, 206] width 45 height 23
drag, startPoint x: 564, startPoint y: 205, endPoint x: 559, endPoint y: 197, distance: 9.4
click at [564, 205] on button "查 询" at bounding box center [563, 206] width 45 height 23
click at [332, 70] on div "注单管理" at bounding box center [321, 65] width 40 height 27
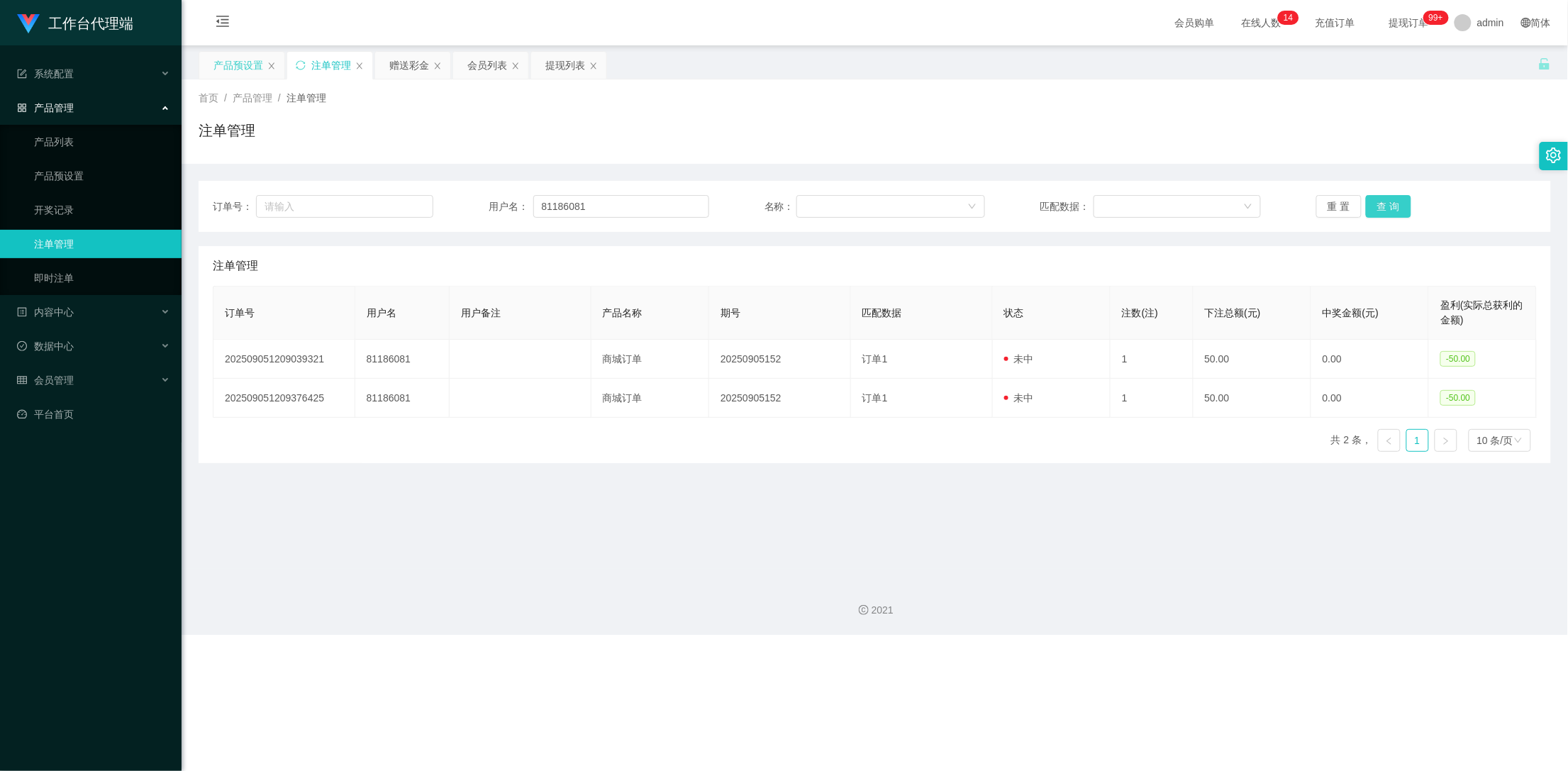
click at [1377, 200] on button "查 询" at bounding box center [1388, 206] width 45 height 23
click at [1375, 200] on button "查 询" at bounding box center [1388, 206] width 45 height 23
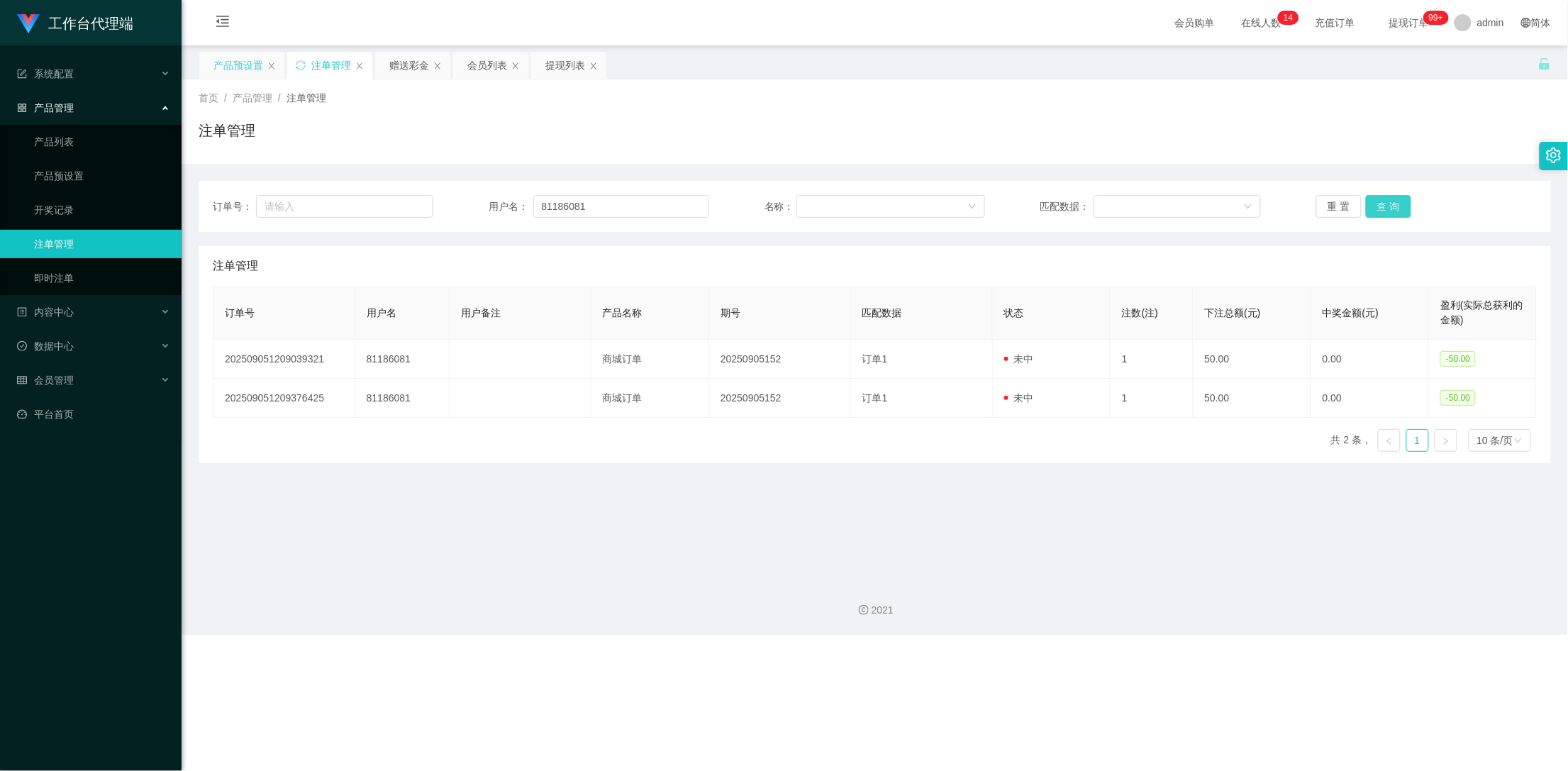
click at [1377, 201] on button "查 询" at bounding box center [1388, 206] width 45 height 23
drag, startPoint x: 393, startPoint y: 61, endPoint x: 452, endPoint y: 70, distance: 59.7
click at [395, 62] on div "赠送彩金" at bounding box center [409, 65] width 40 height 27
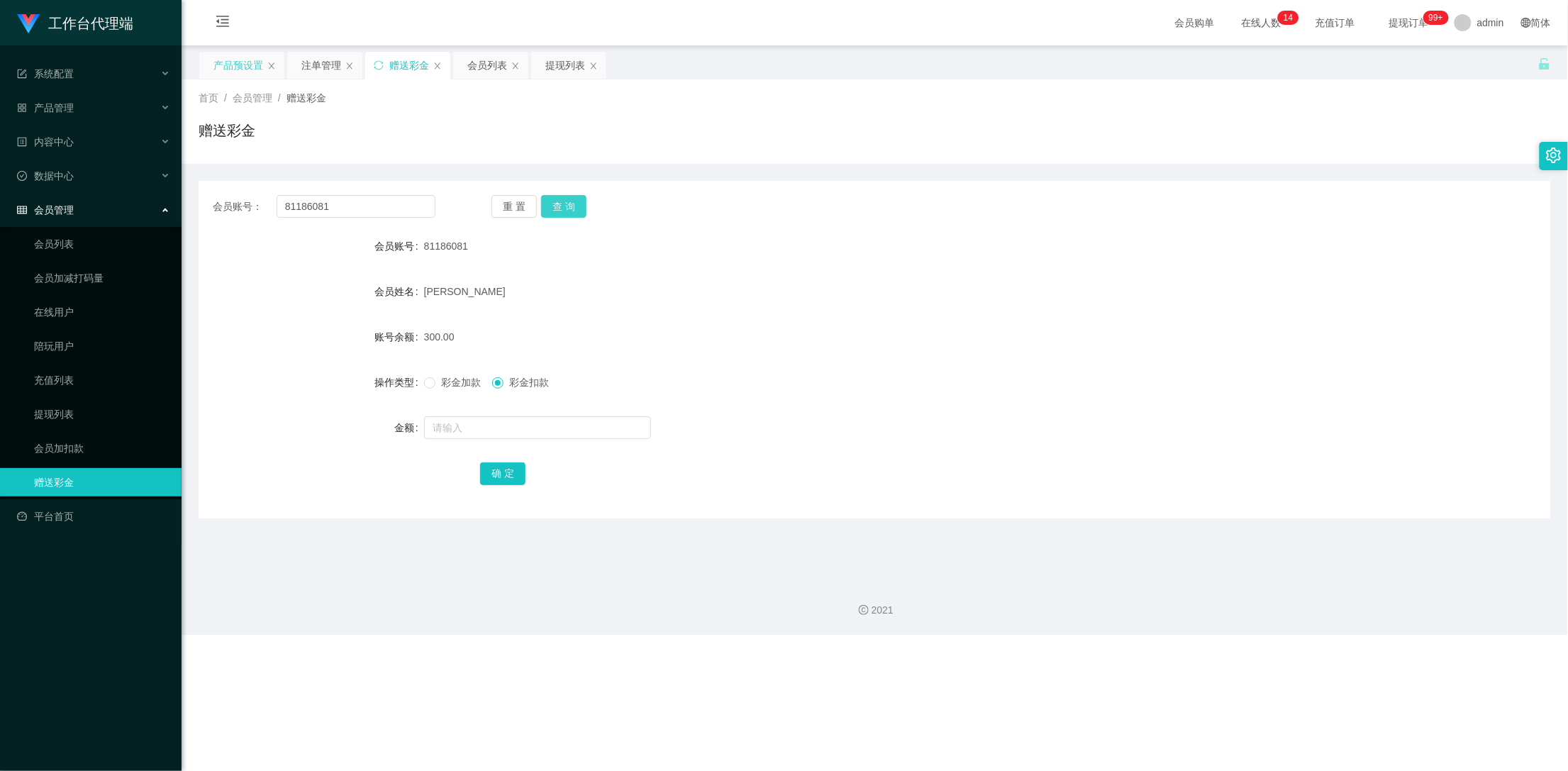
click at [561, 205] on button "查 询" at bounding box center [563, 206] width 45 height 23
click at [317, 60] on div "注单管理" at bounding box center [321, 65] width 40 height 27
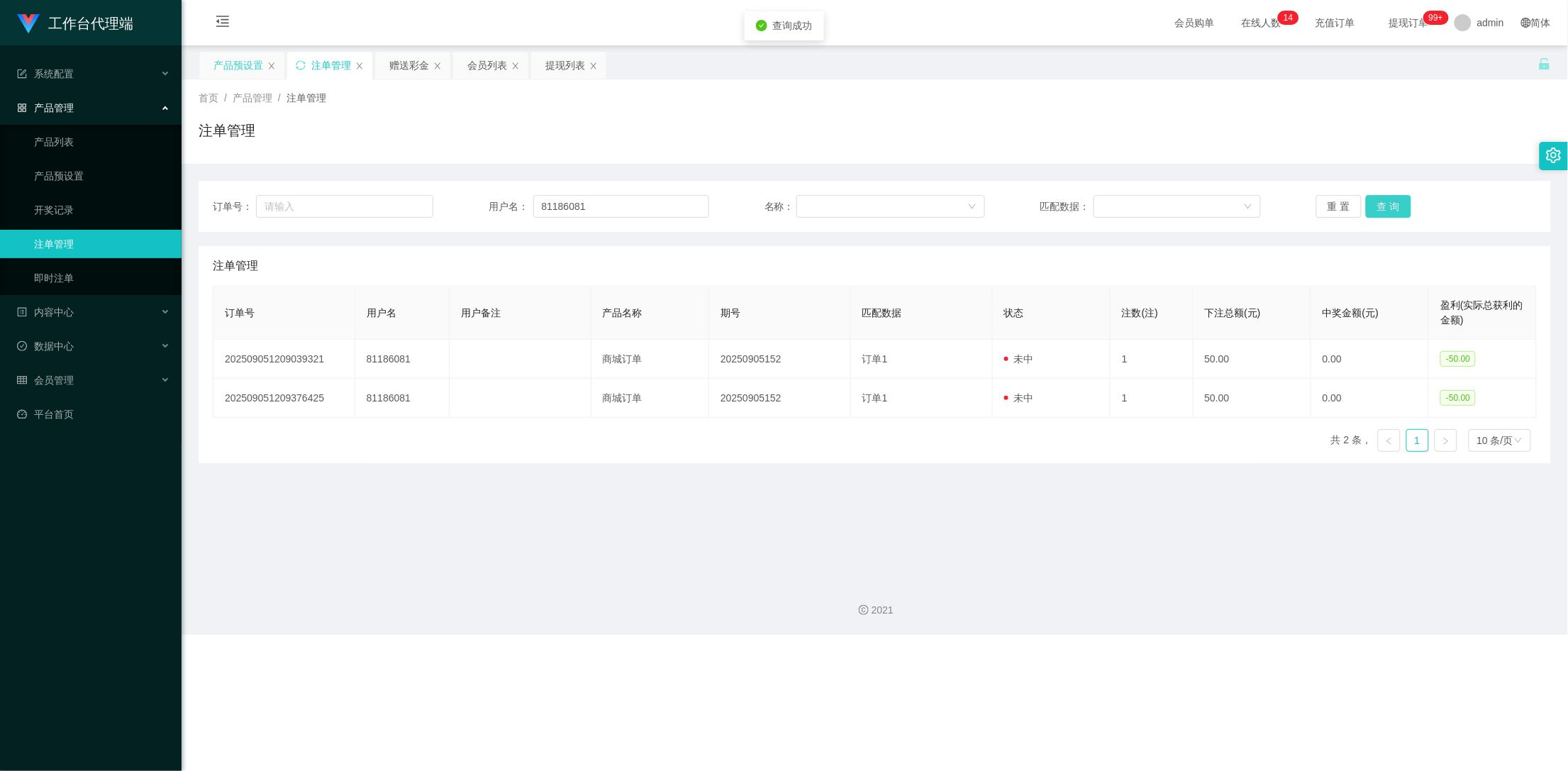
click at [1382, 202] on button "查 询" at bounding box center [1388, 206] width 45 height 23
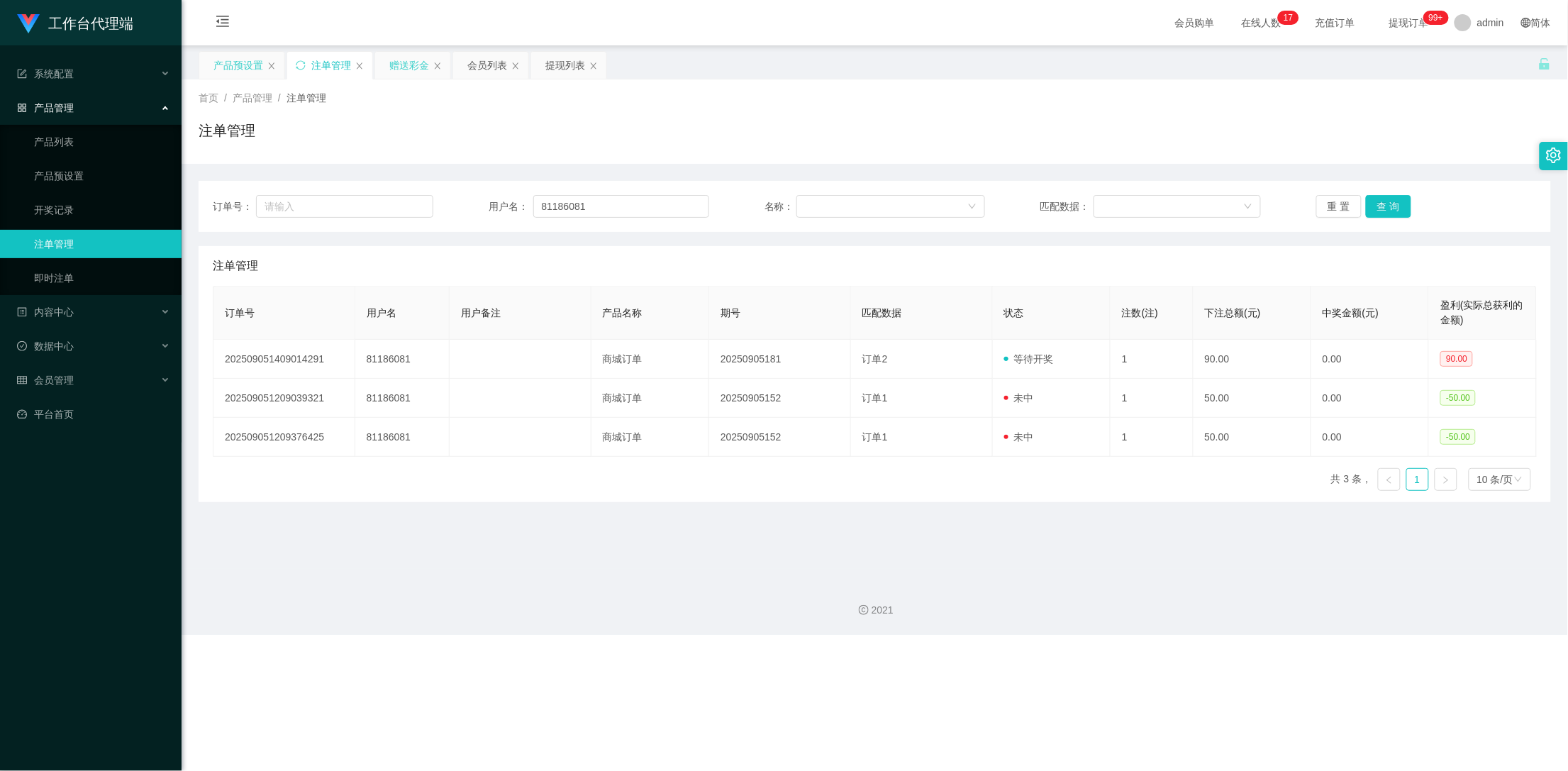
click at [405, 63] on div "赠送彩金" at bounding box center [409, 65] width 40 height 27
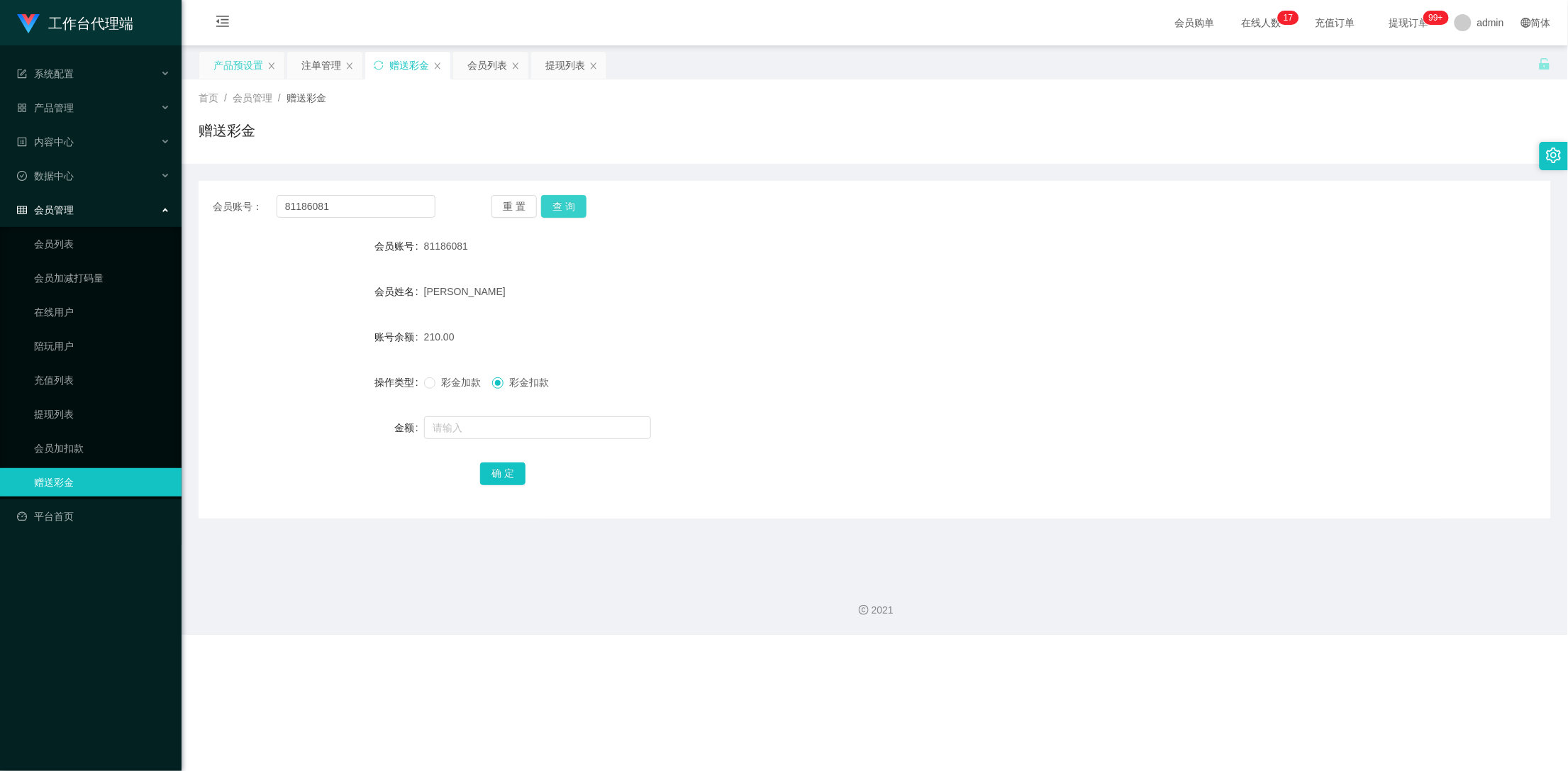
click at [573, 202] on button "查 询" at bounding box center [563, 206] width 45 height 23
drag, startPoint x: 348, startPoint y: 210, endPoint x: 254, endPoint y: 210, distance: 94.0
click at [254, 210] on div "会员账号： 81186081" at bounding box center [324, 206] width 222 height 23
click at [560, 66] on div "提现列表" at bounding box center [565, 65] width 40 height 27
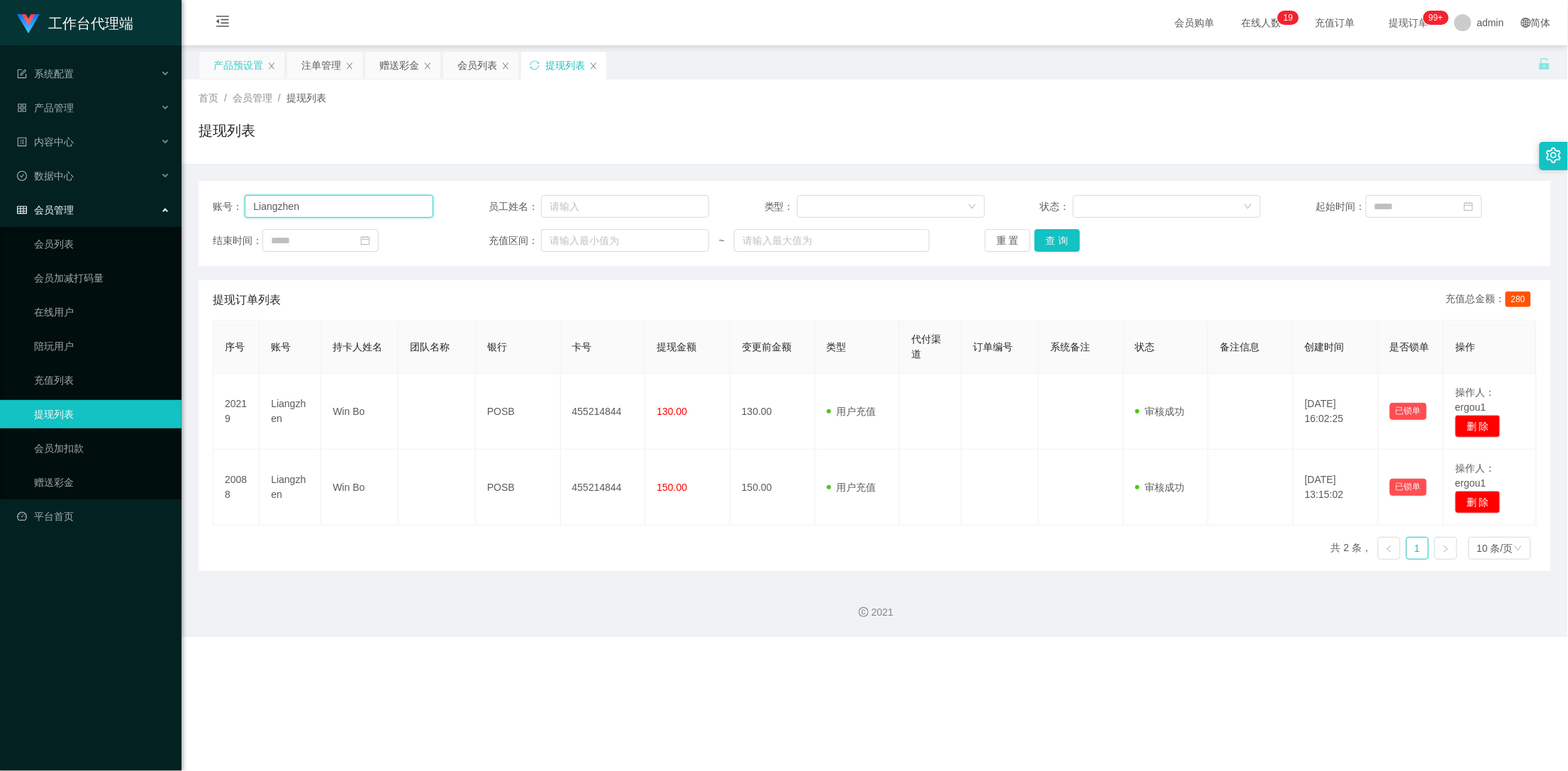
drag, startPoint x: 359, startPoint y: 207, endPoint x: 210, endPoint y: 200, distance: 149.2
click at [210, 200] on div "账号： Liangzhen 员工姓名： 类型： 状态： 起始时间： 结束时间： 充值区间： ~ 重 置 查 询" at bounding box center [874, 223] width 1352 height 85
paste input "81186081"
type input "81186081"
click at [1074, 234] on button "查 询" at bounding box center [1057, 241] width 45 height 23
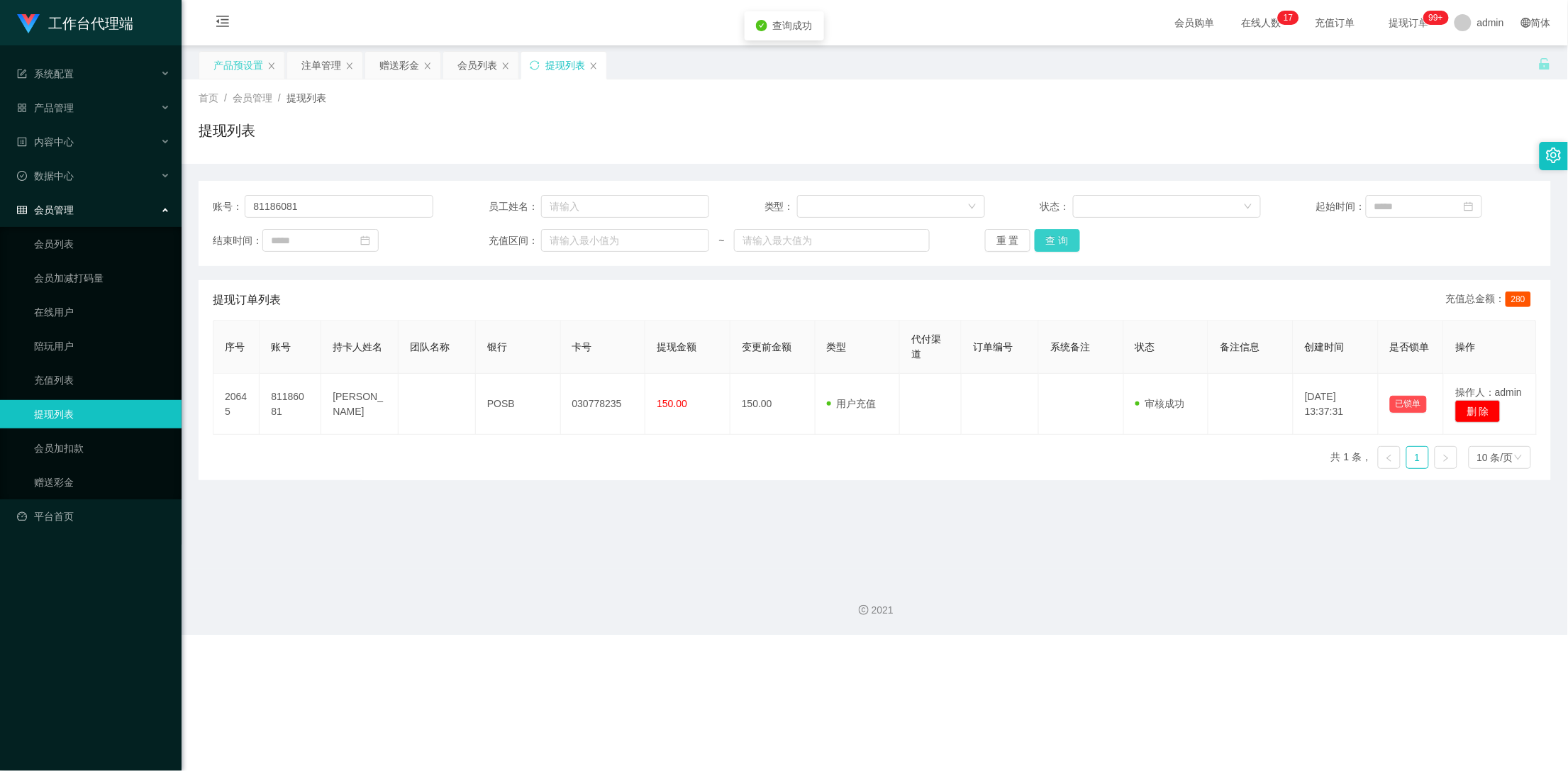
click at [1062, 237] on button "查 询" at bounding box center [1057, 241] width 45 height 23
drag, startPoint x: 1062, startPoint y: 237, endPoint x: 1350, endPoint y: 16, distance: 363.0
click at [1062, 237] on button "查 询" at bounding box center [1057, 241] width 45 height 23
click at [1062, 242] on button "查 询" at bounding box center [1057, 241] width 45 height 23
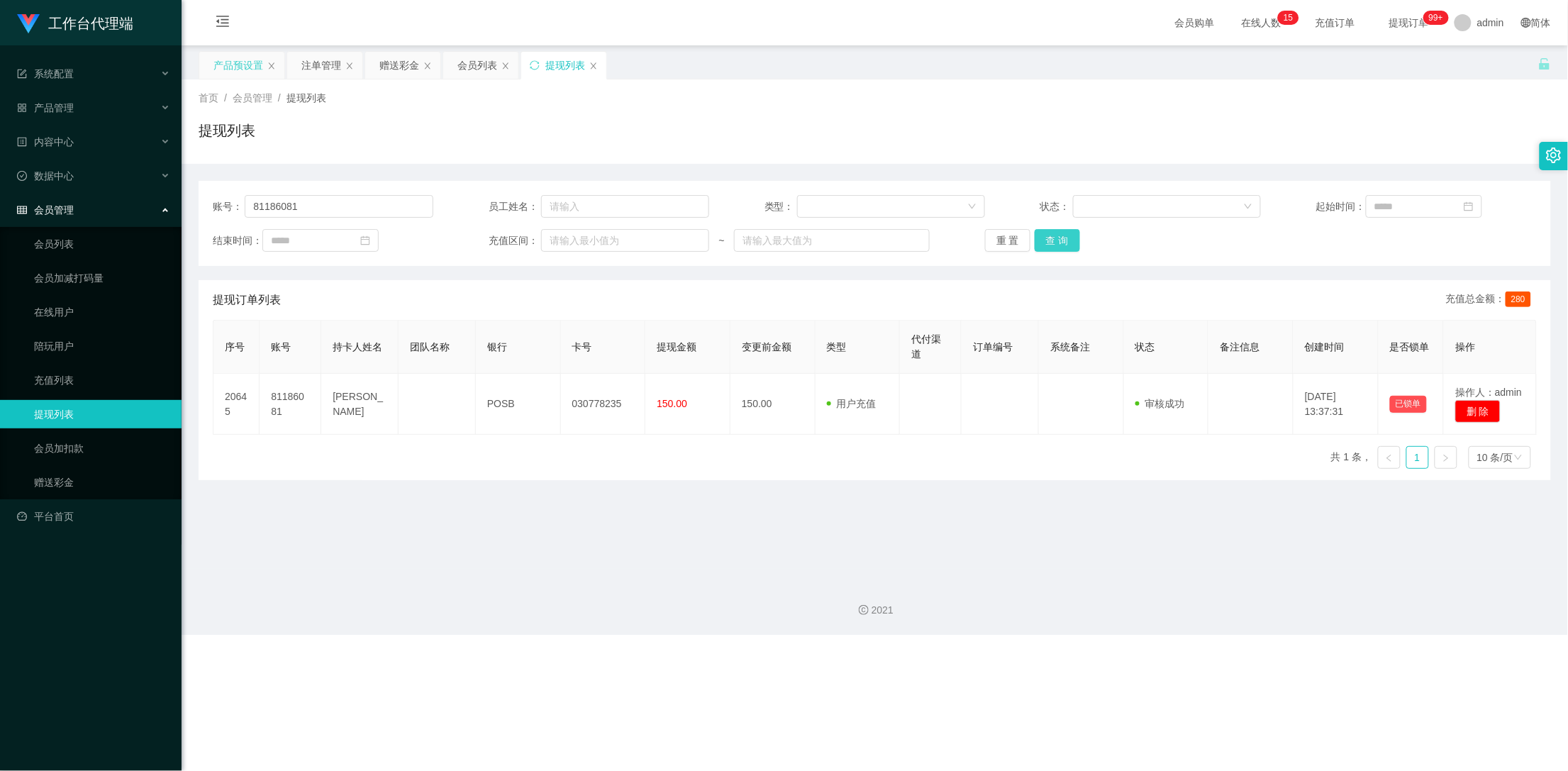
click at [1061, 247] on button "查 询" at bounding box center [1057, 241] width 45 height 23
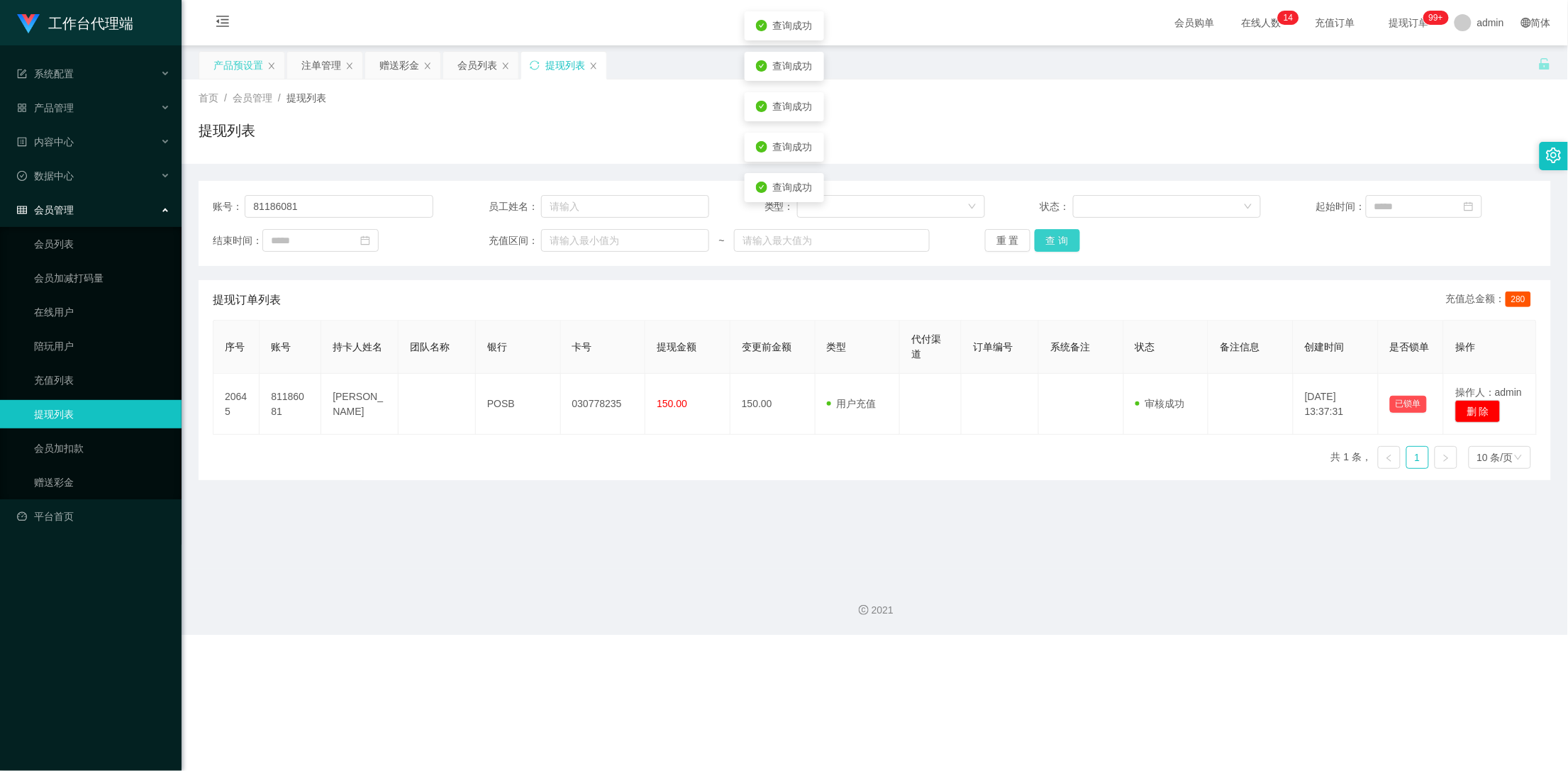
click at [1061, 247] on button "查 询" at bounding box center [1057, 241] width 45 height 23
click at [1044, 242] on button "查 询" at bounding box center [1057, 241] width 45 height 23
click at [1059, 243] on button "查 询" at bounding box center [1057, 241] width 45 height 23
click at [1059, 243] on div "重 置 查 询" at bounding box center [1095, 241] width 221 height 23
click at [1059, 237] on button "查 询" at bounding box center [1057, 241] width 45 height 23
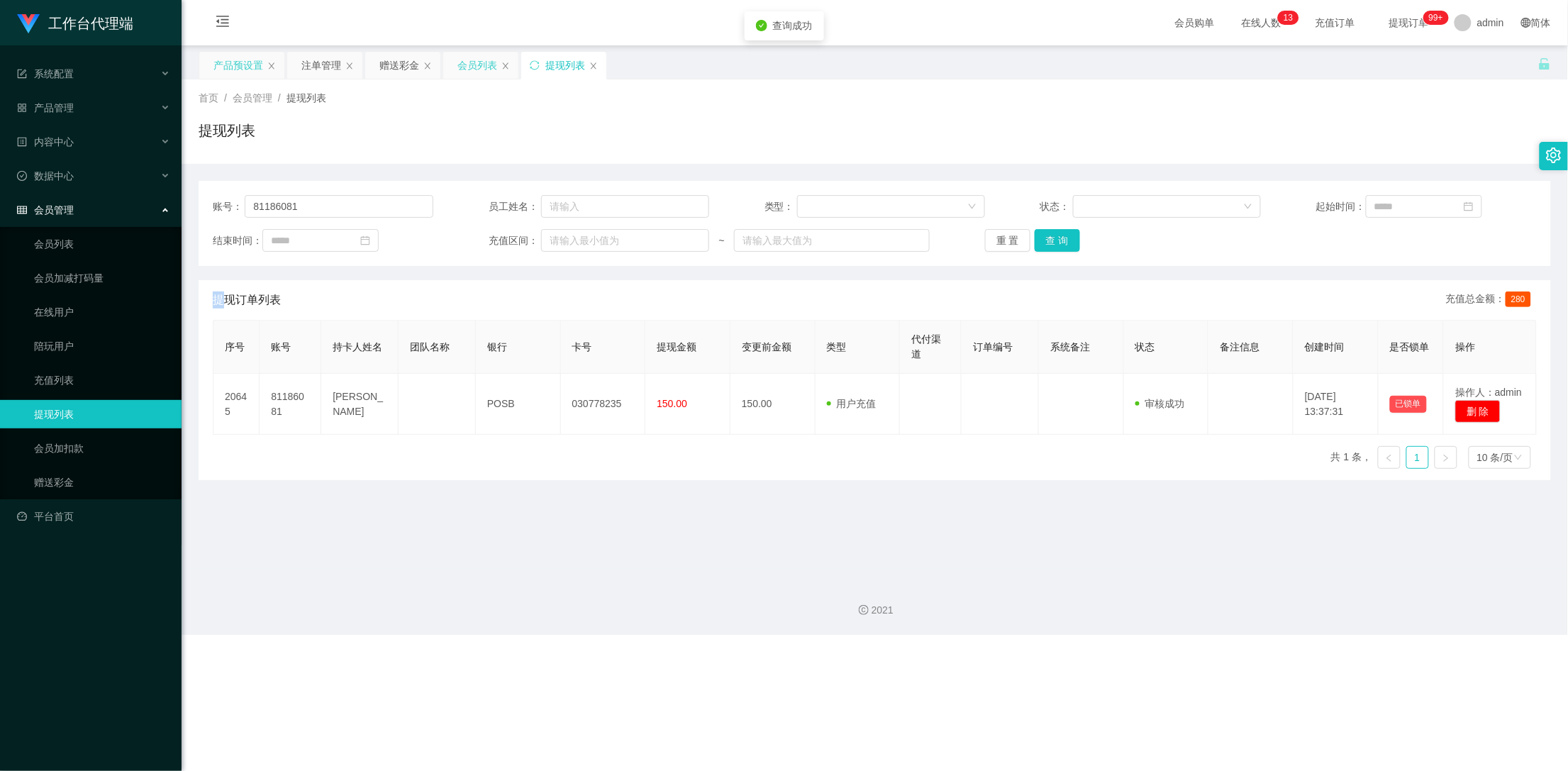
click at [461, 61] on div "会员列表" at bounding box center [477, 65] width 40 height 27
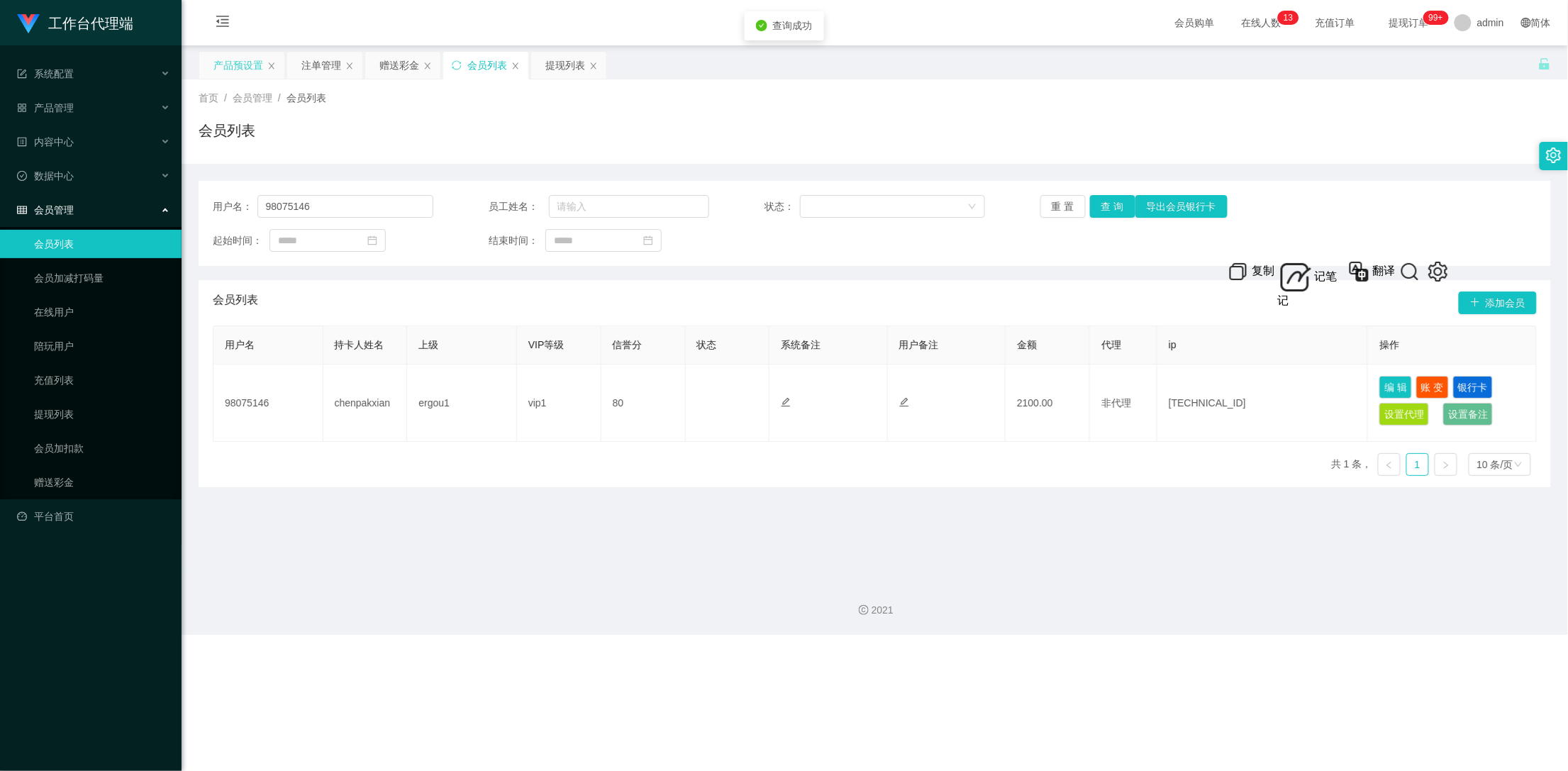
drag, startPoint x: 559, startPoint y: 66, endPoint x: 699, endPoint y: 112, distance: 147.4
click at [559, 66] on div "提现列表" at bounding box center [565, 65] width 40 height 27
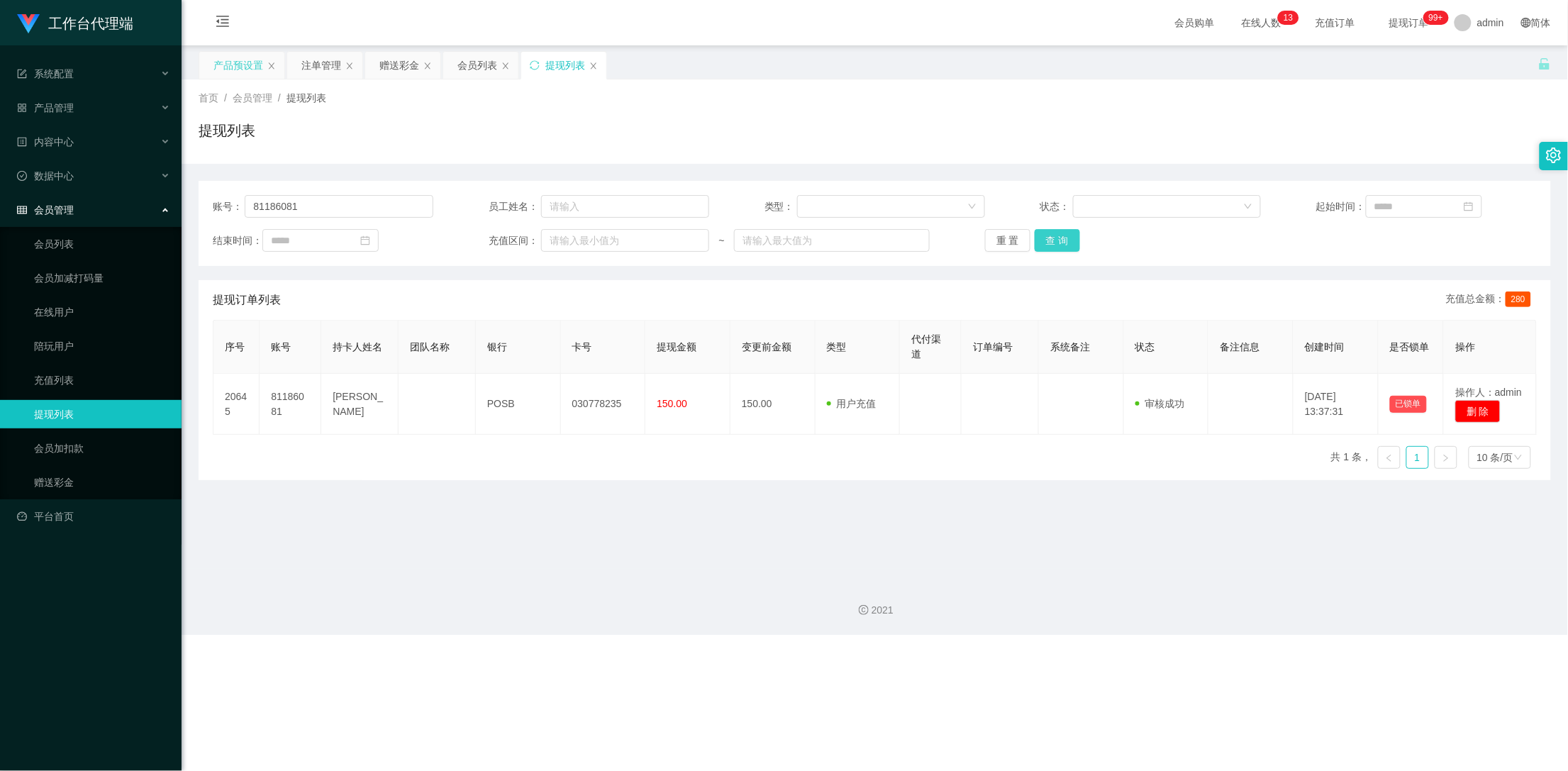
click at [1053, 238] on button "查 询" at bounding box center [1057, 241] width 45 height 23
click at [1053, 238] on button "查 询" at bounding box center [1065, 241] width 61 height 23
